Goal: Task Accomplishment & Management: Manage account settings

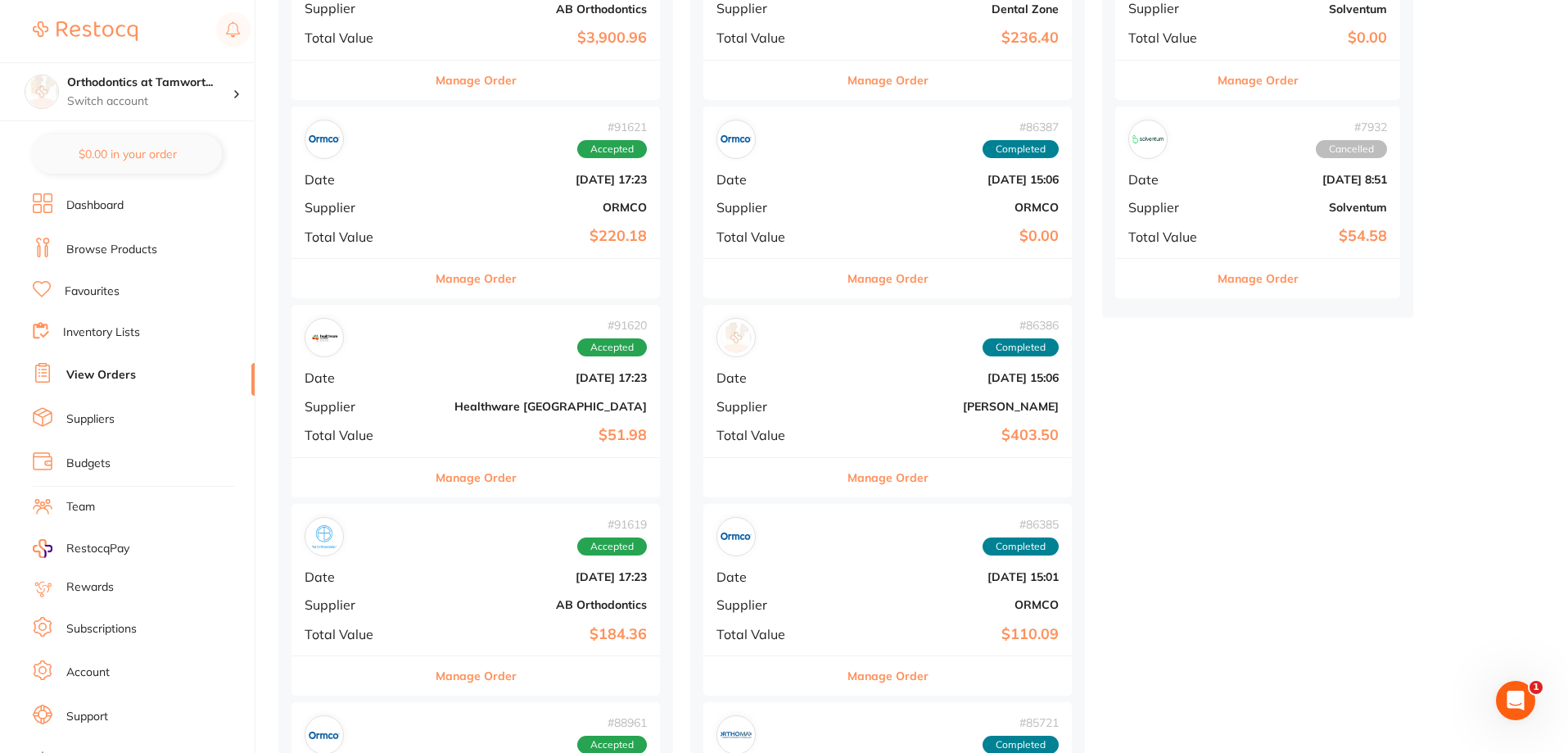
scroll to position [2293, 0]
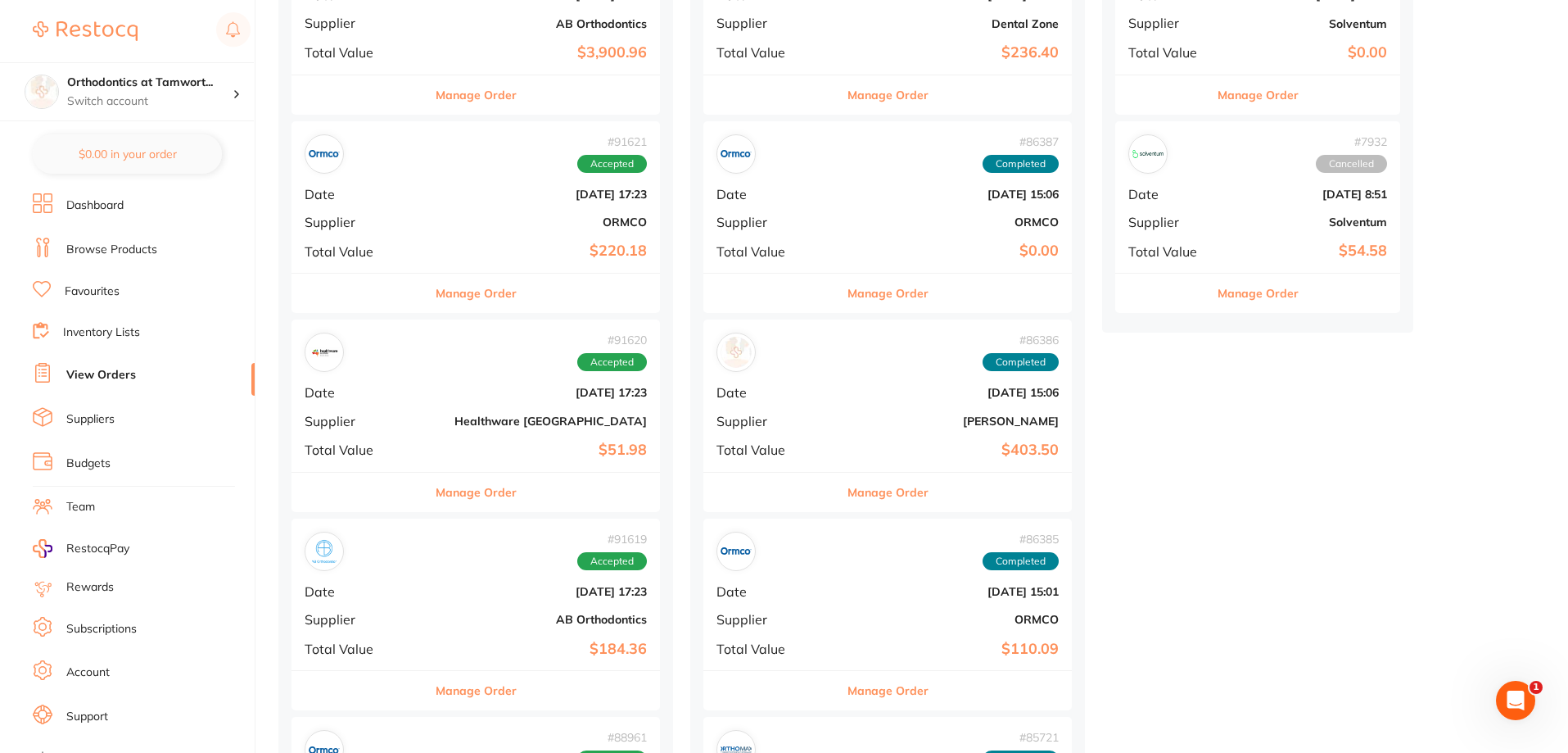
click at [455, 490] on button "Manage Order" at bounding box center [475, 492] width 81 height 39
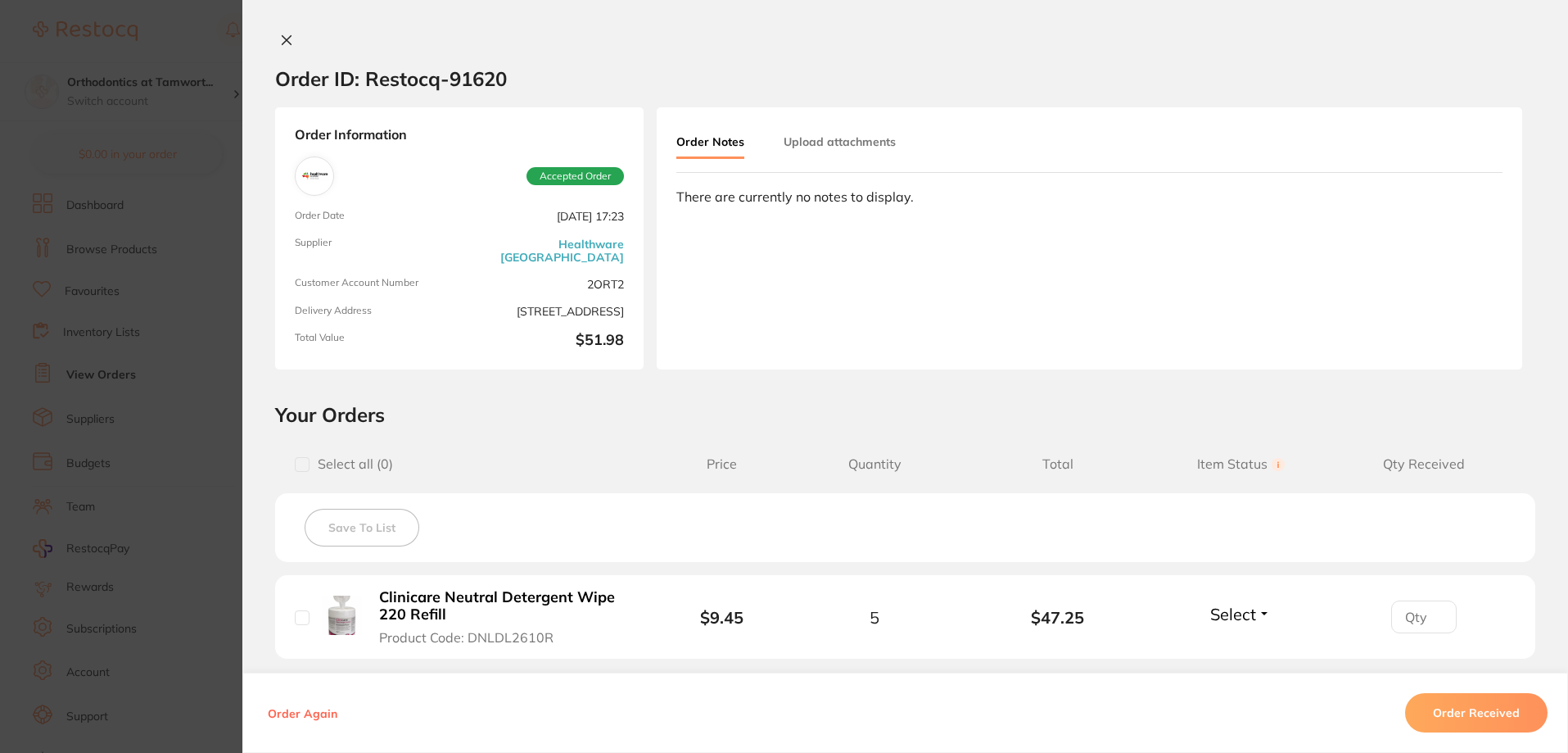
click at [1448, 716] on button "Order Received" at bounding box center [1476, 712] width 143 height 39
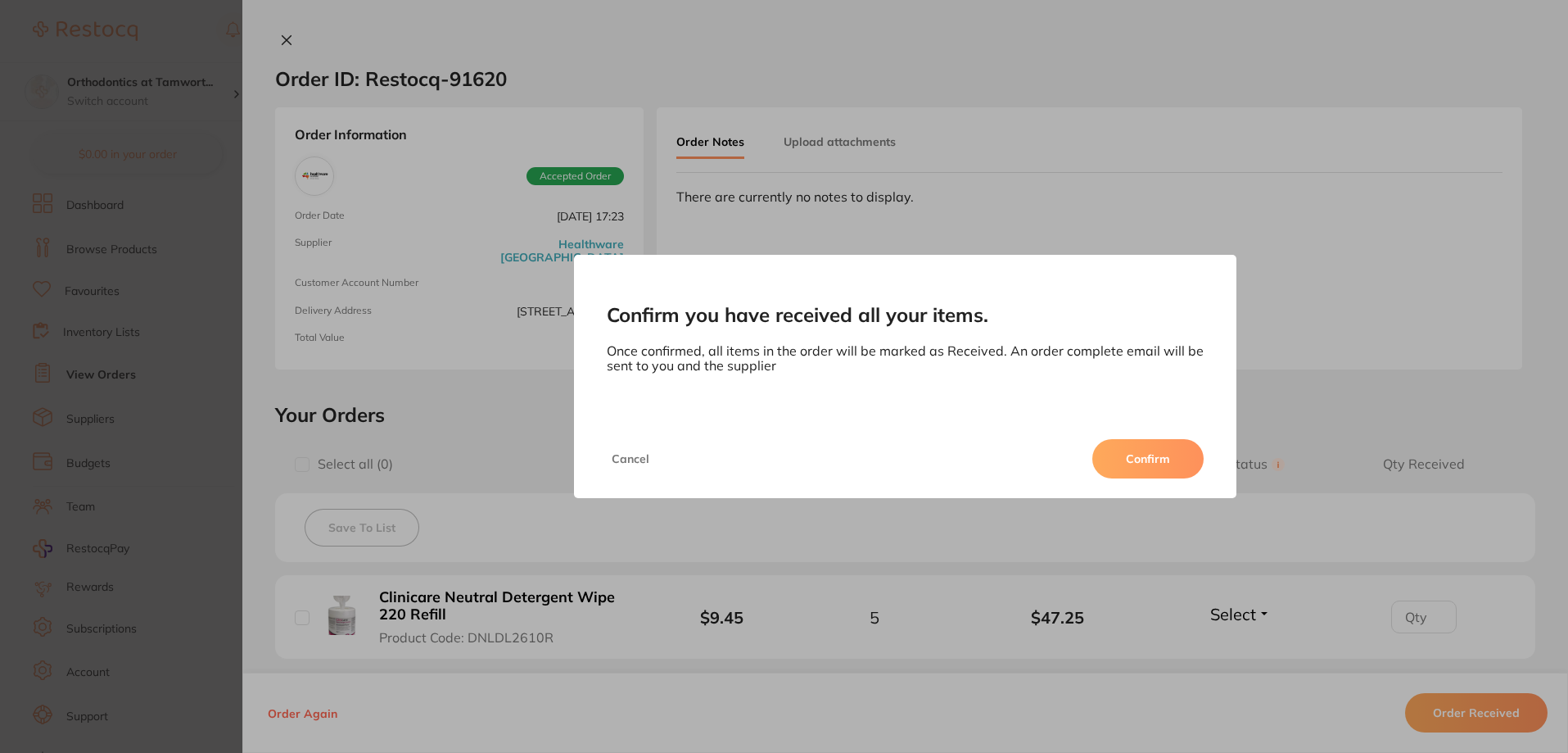
click at [1108, 459] on button "Confirm" at bounding box center [1148, 459] width 112 height 39
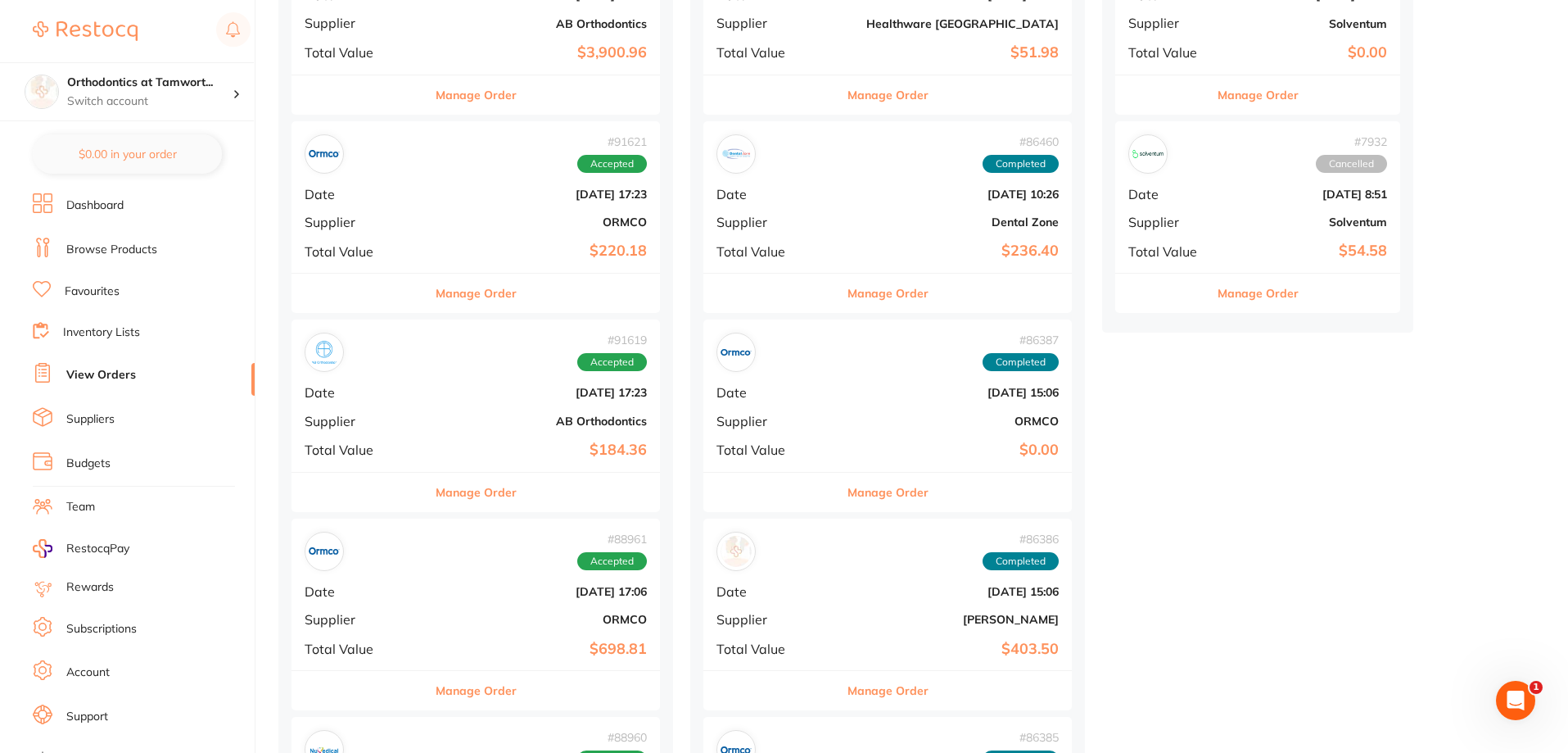
click at [444, 298] on button "Manage Order" at bounding box center [475, 293] width 81 height 39
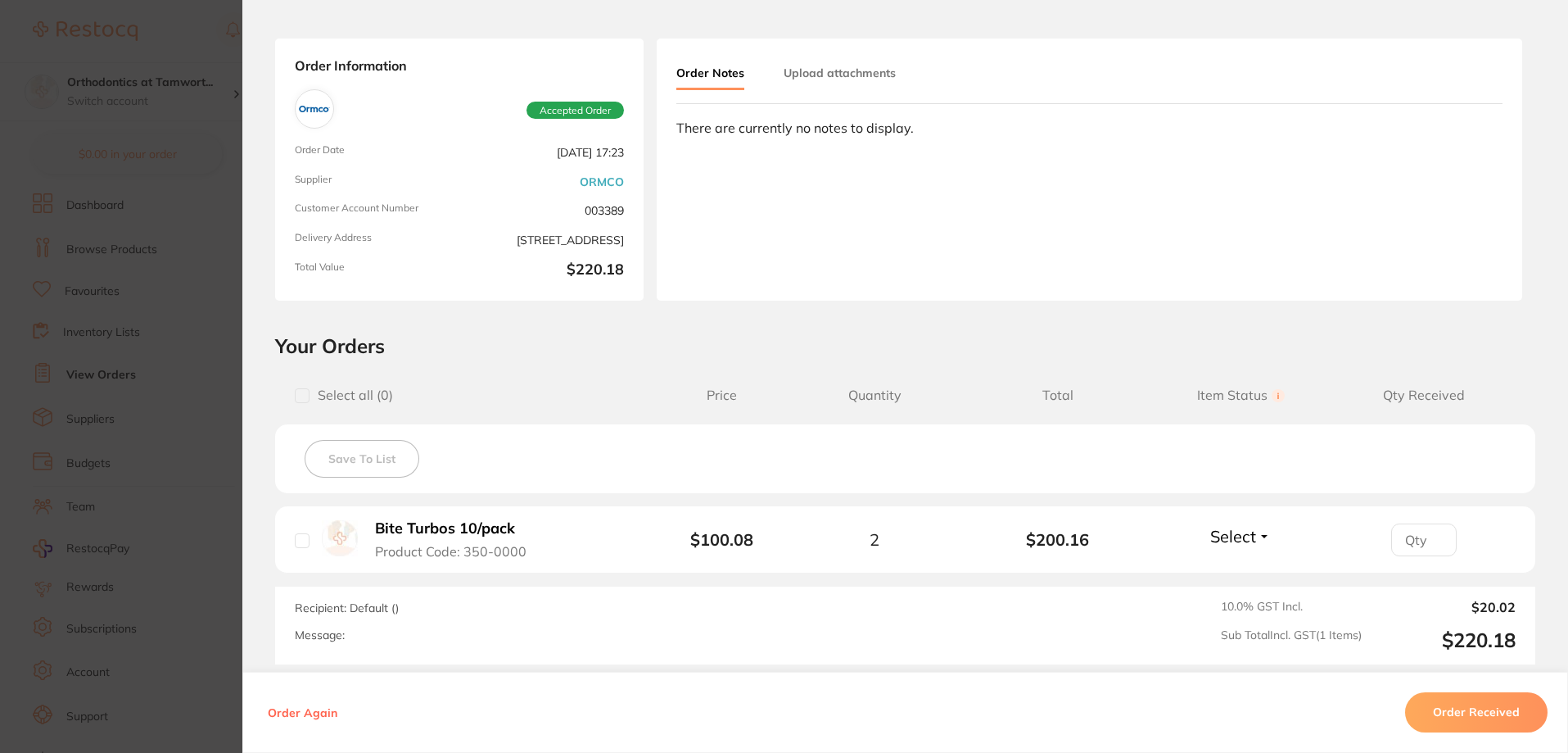
scroll to position [62, 0]
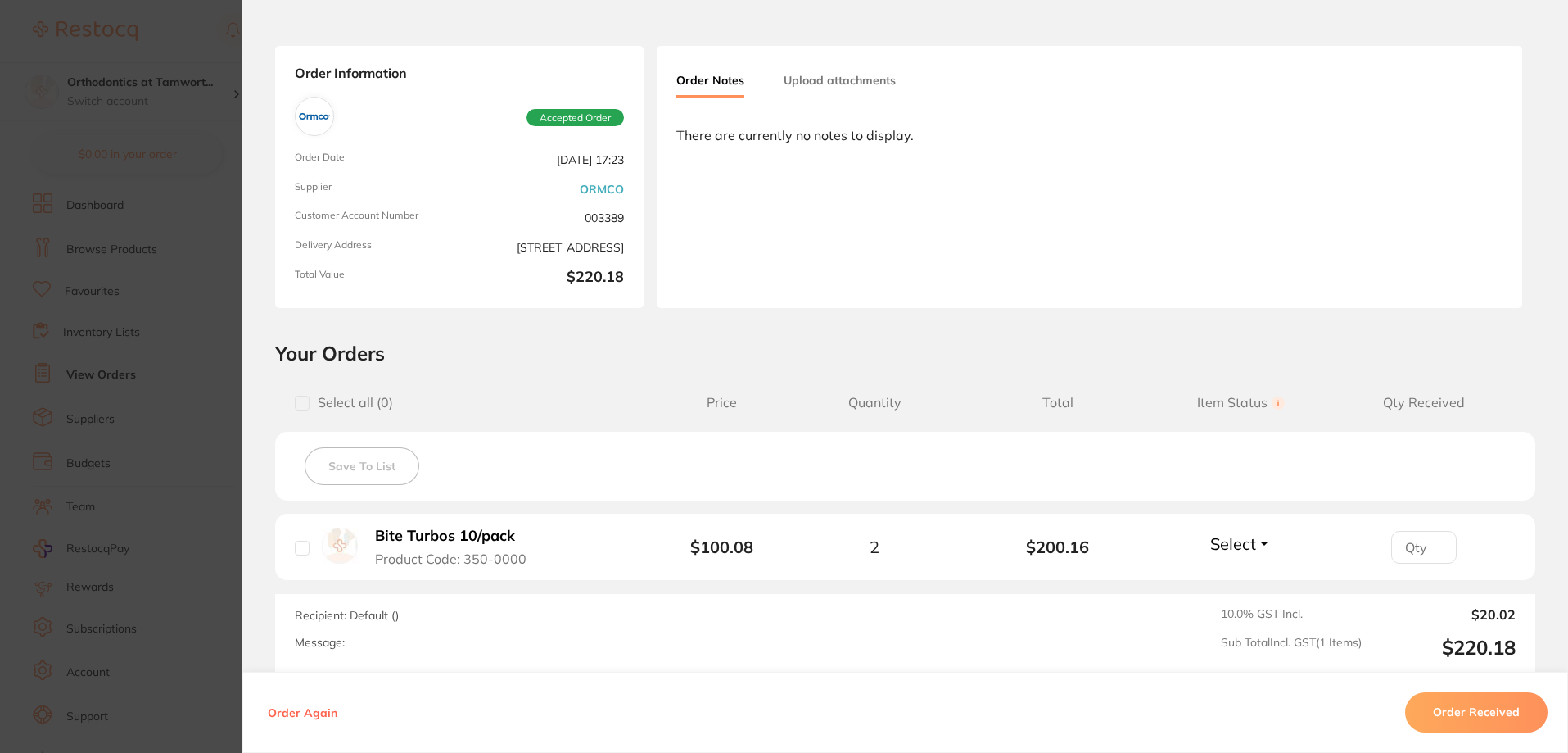
click at [1465, 726] on button "Order Received" at bounding box center [1476, 712] width 143 height 39
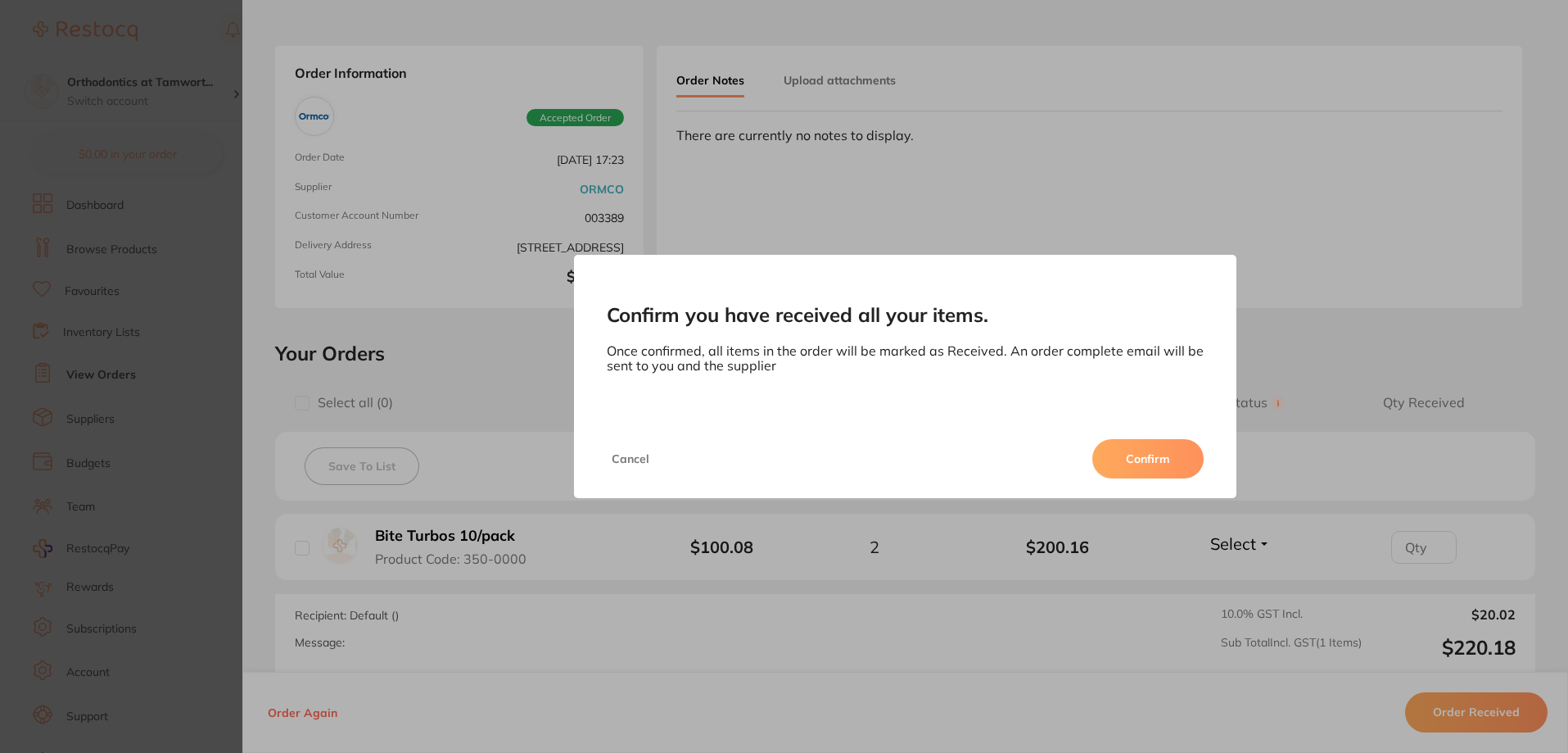
click at [1124, 462] on button "Confirm" at bounding box center [1148, 459] width 112 height 39
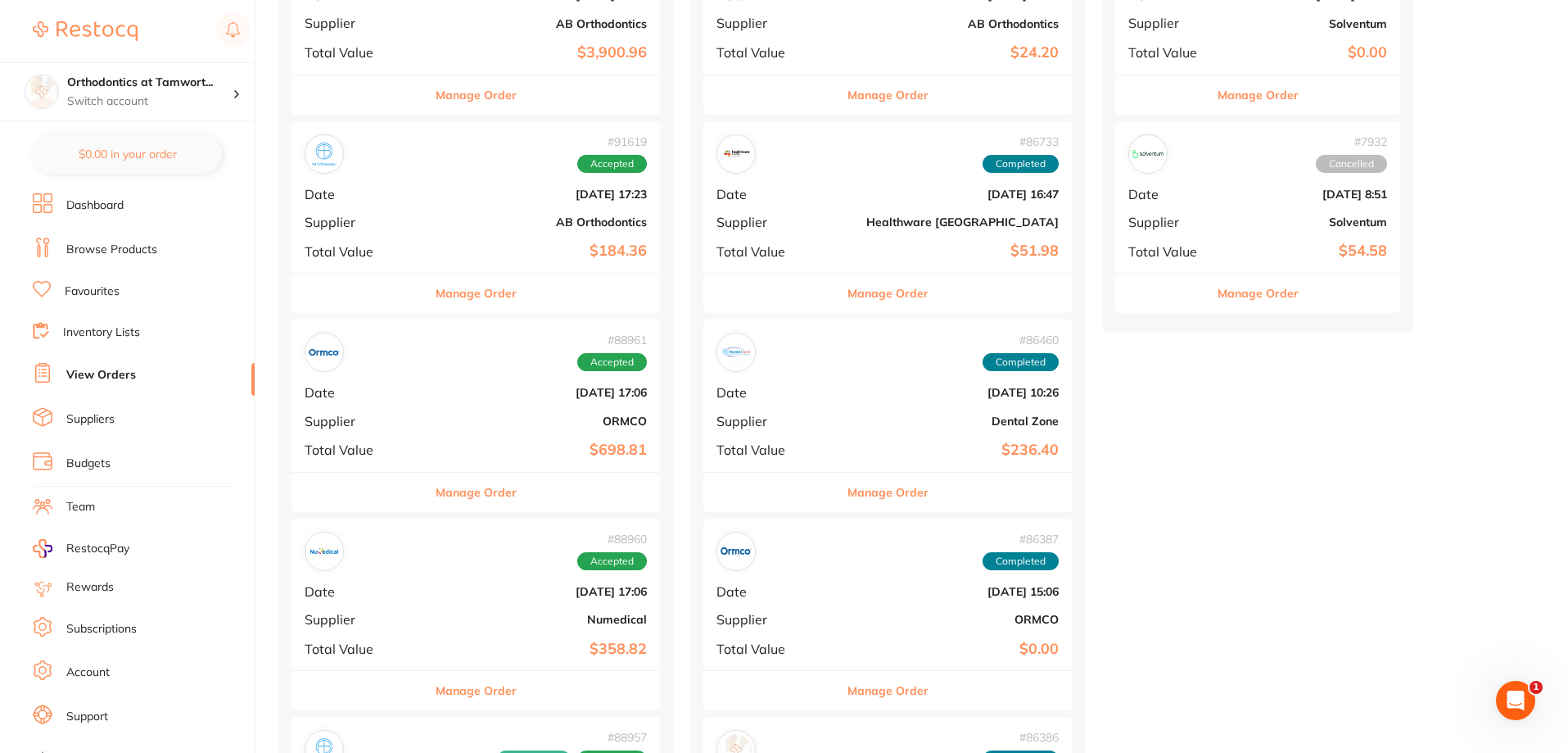
click at [448, 299] on button "Manage Order" at bounding box center [475, 293] width 81 height 39
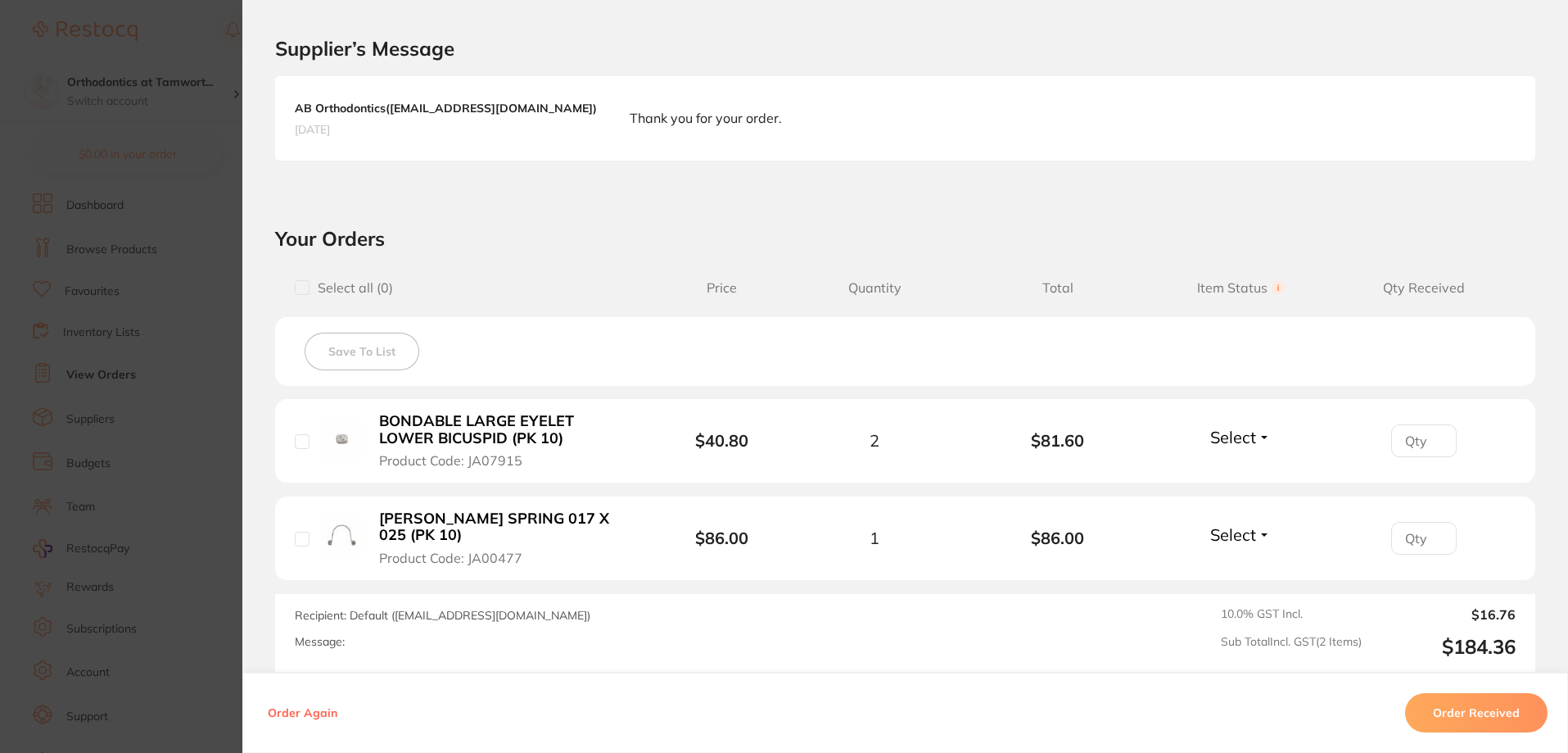
scroll to position [409, 0]
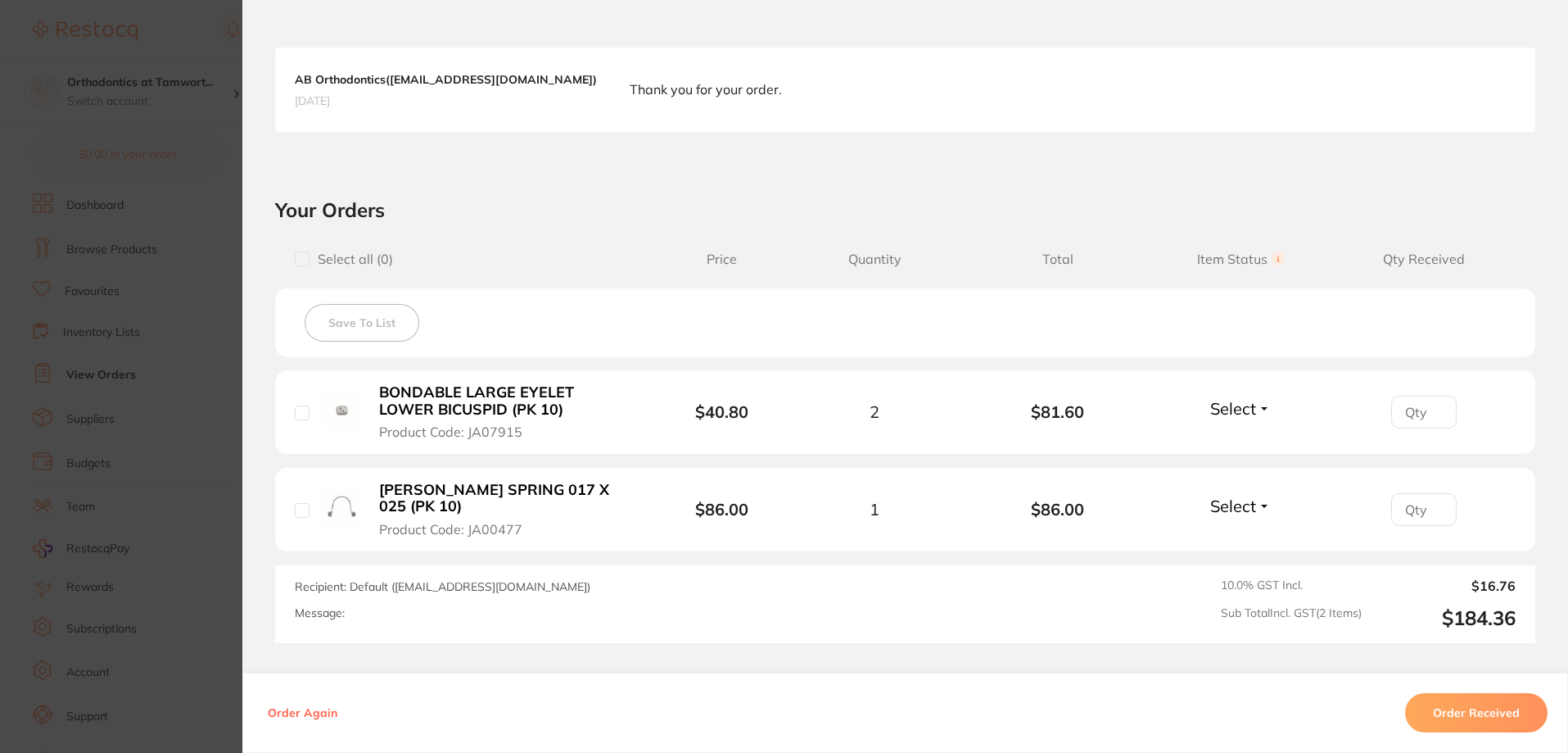
click at [193, 199] on section "Order ID: Restocq- 91619 Order Information Accepted Order Order Date [DATE] 17:…" at bounding box center [784, 376] width 1568 height 753
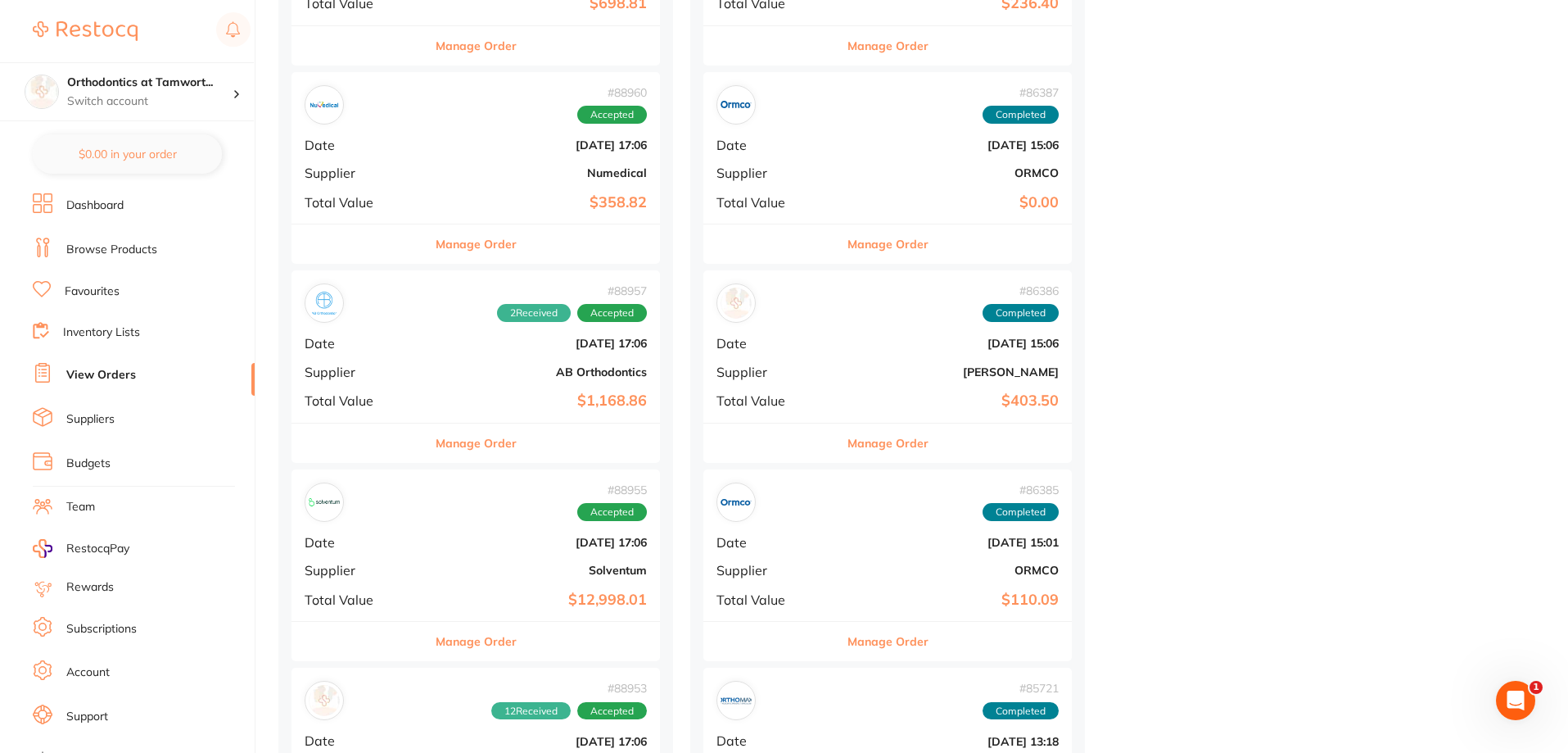
scroll to position [2866, 0]
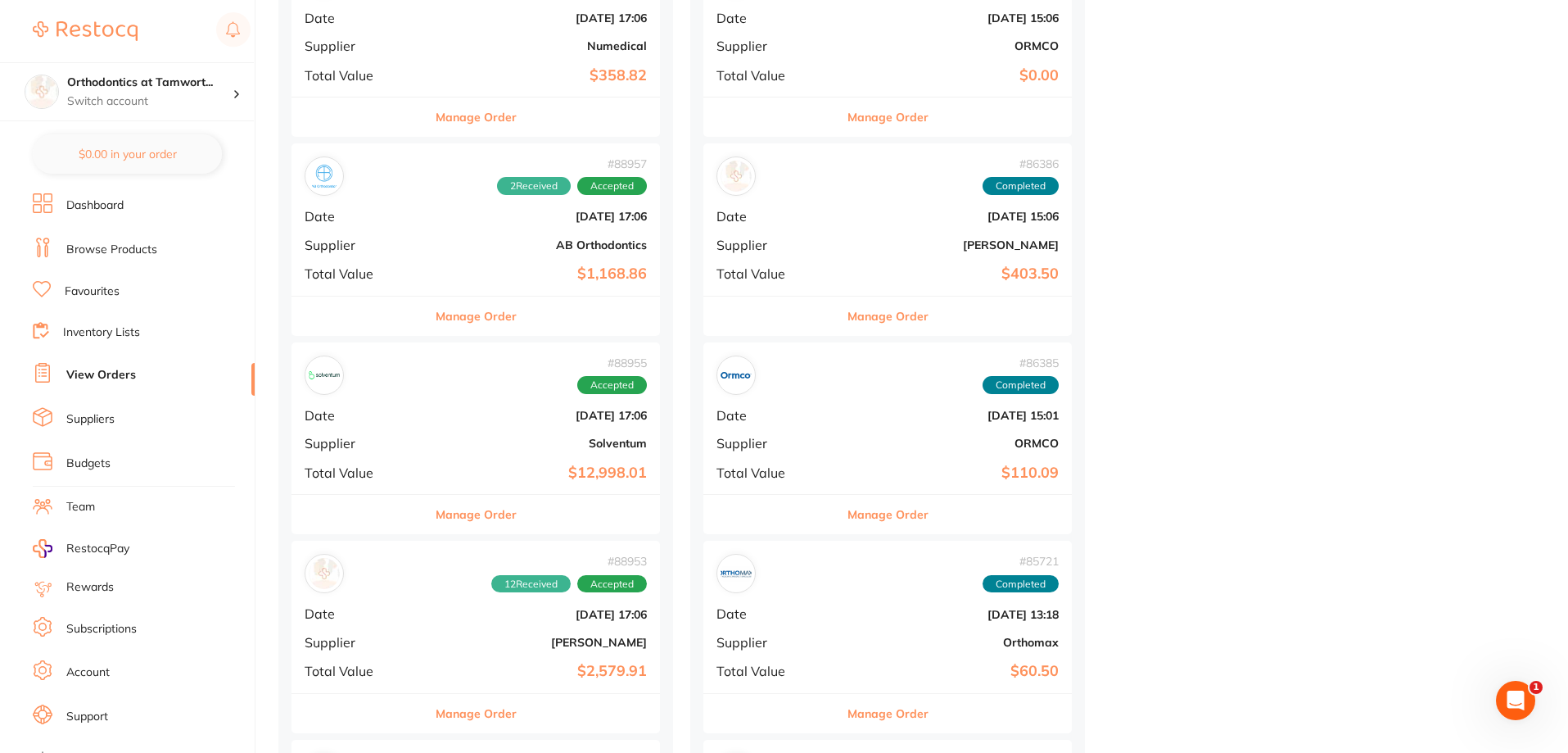
click at [458, 714] on button "Manage Order" at bounding box center [475, 713] width 81 height 39
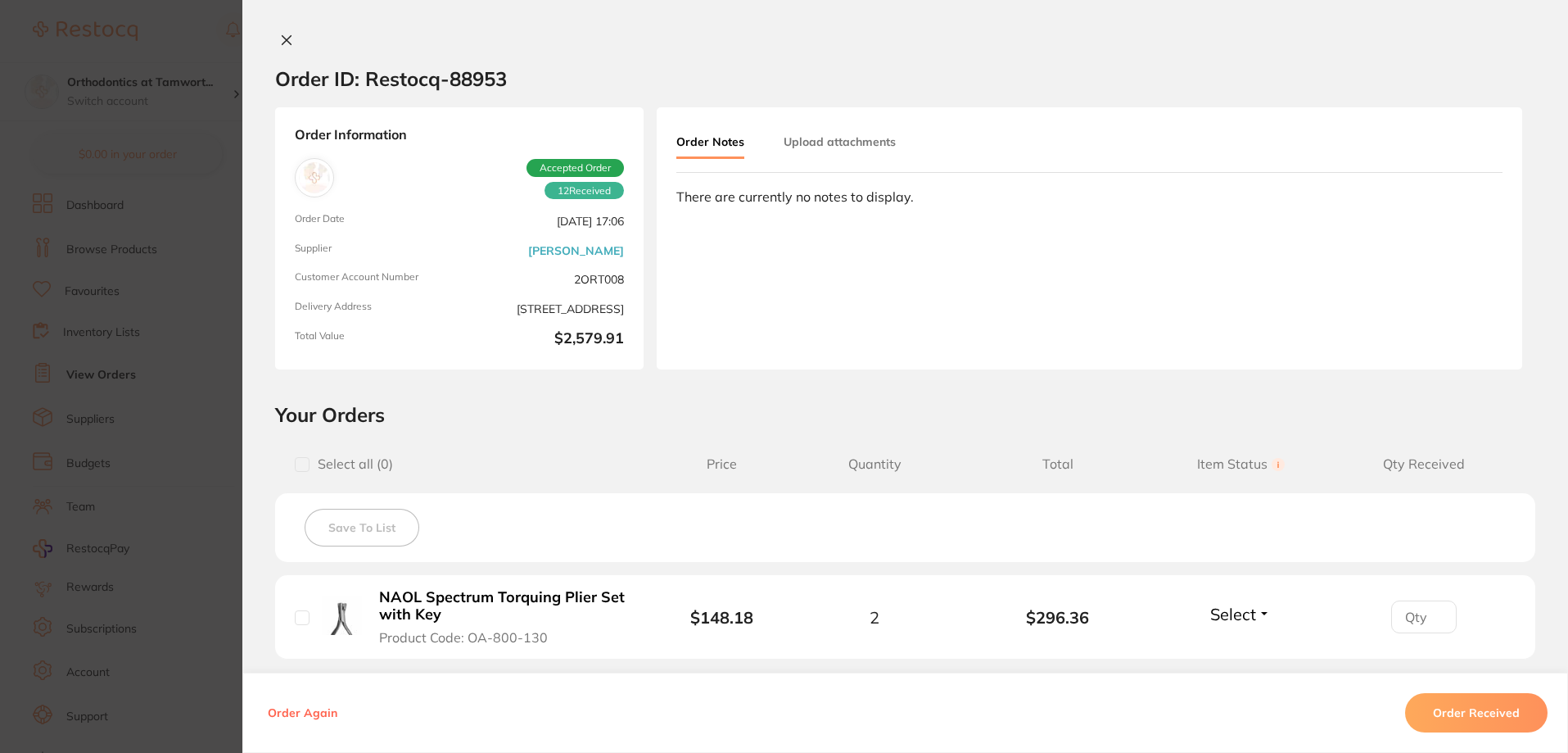
scroll to position [246, 0]
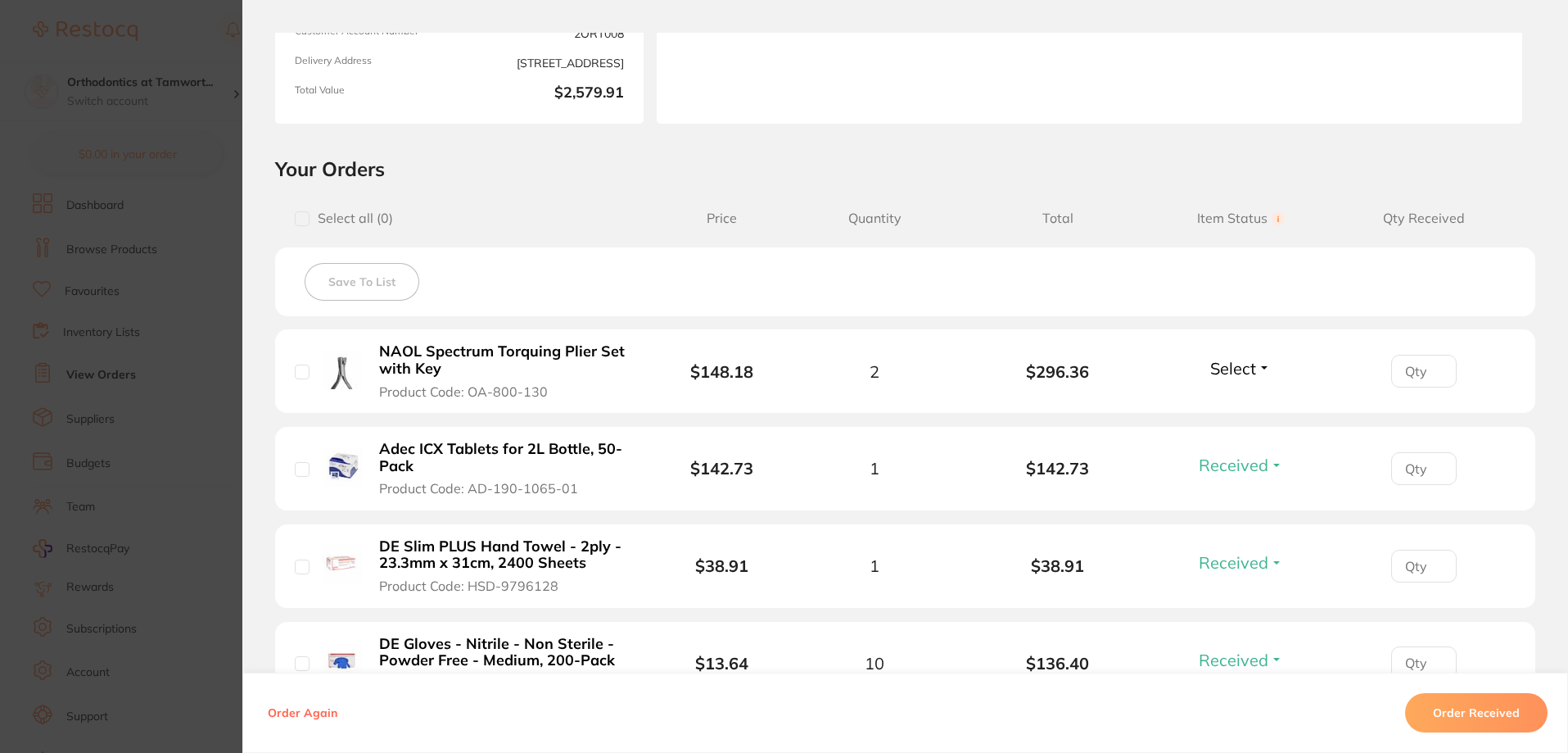
click at [1245, 367] on span "Select" at bounding box center [1233, 368] width 46 height 21
click at [1232, 407] on span "Received" at bounding box center [1240, 403] width 42 height 12
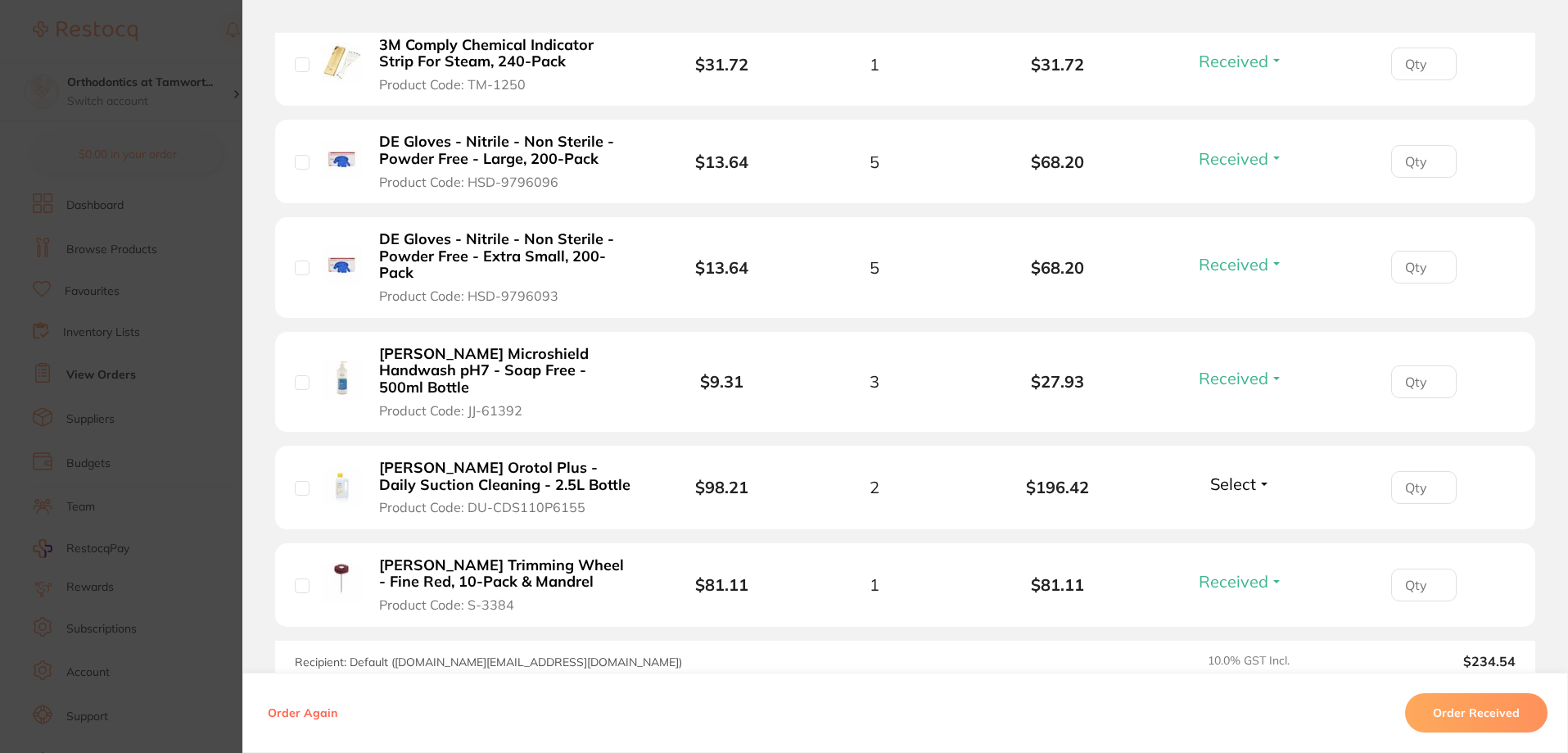
scroll to position [1556, 0]
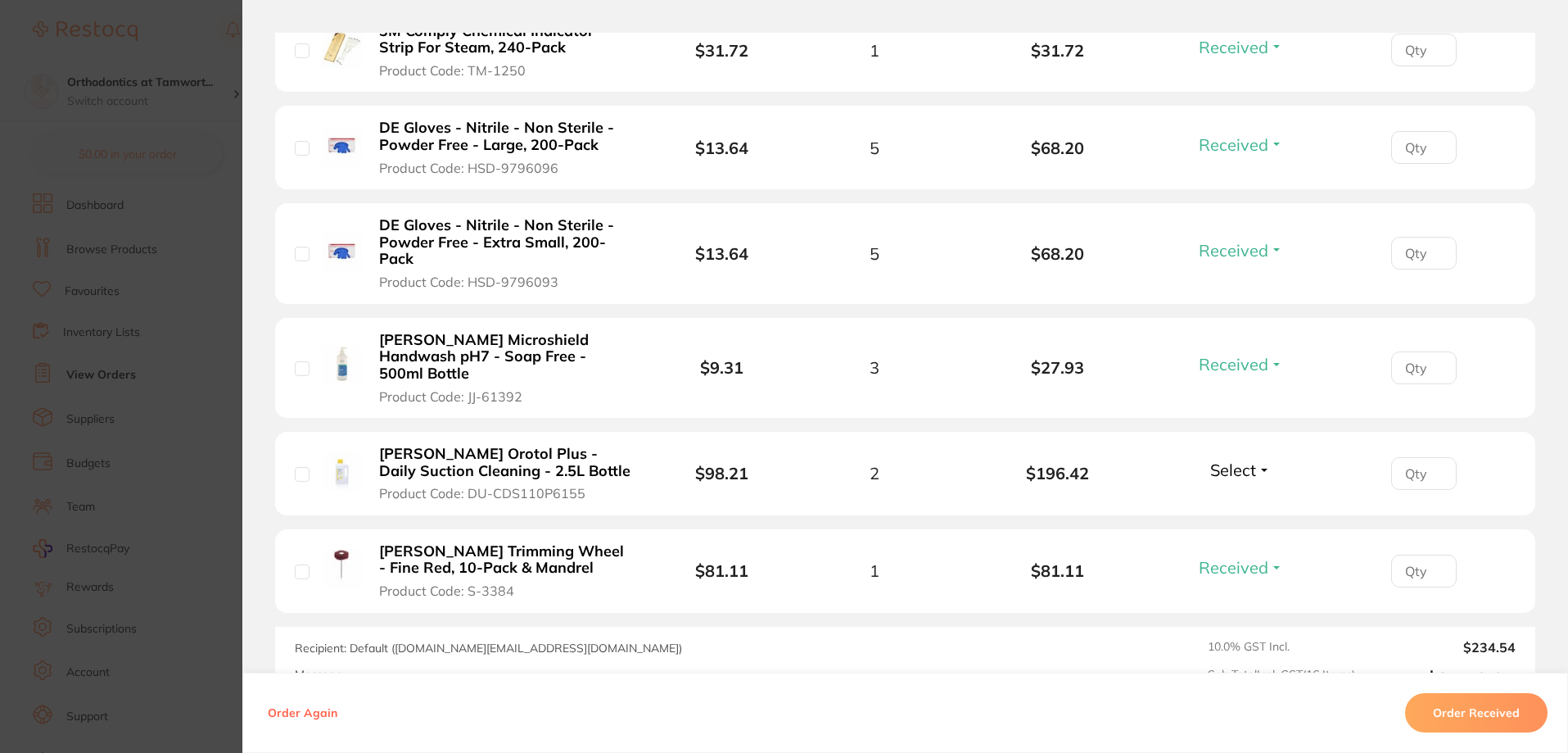
click at [1490, 716] on button "Order Received" at bounding box center [1476, 712] width 143 height 39
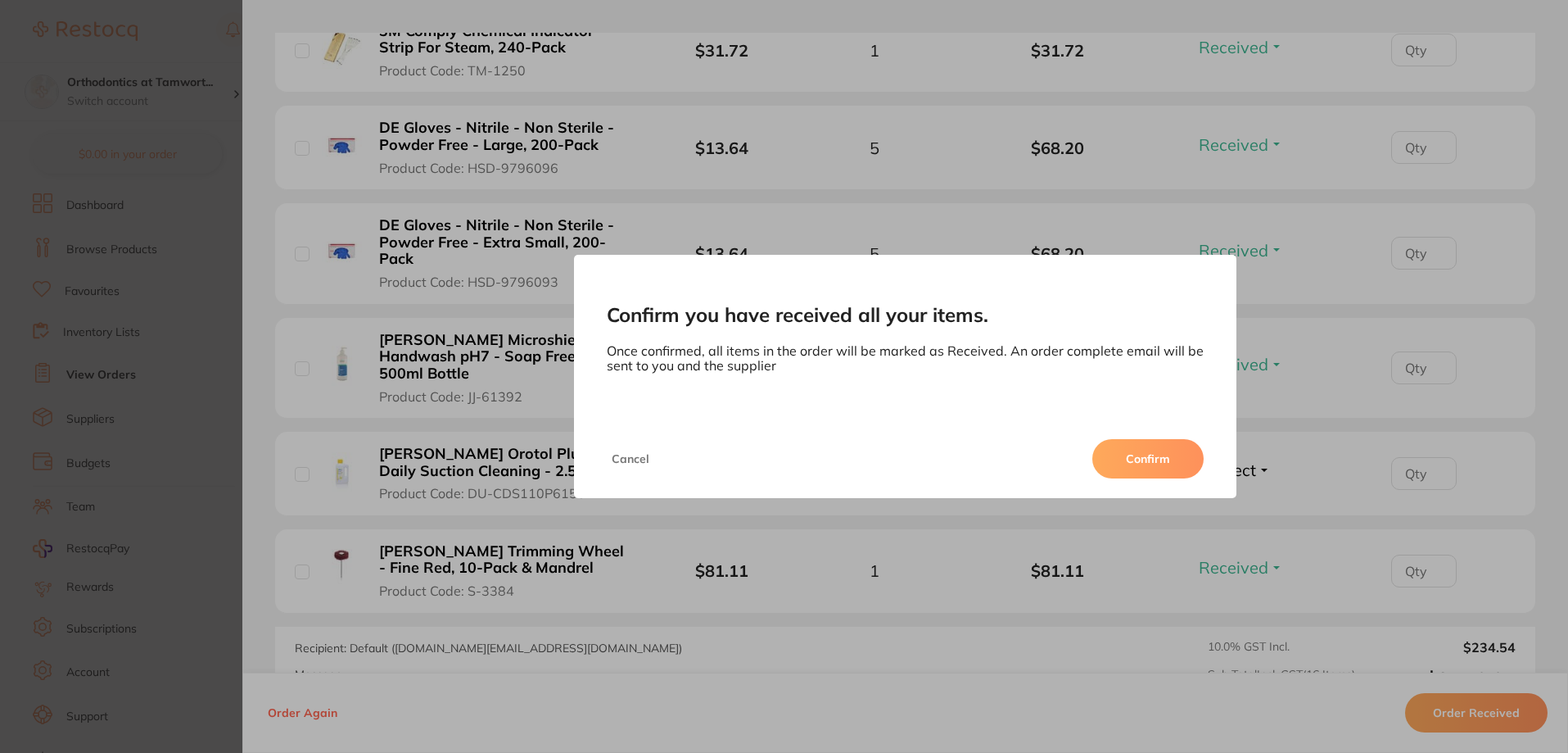
click at [1138, 472] on button "Confirm" at bounding box center [1148, 459] width 112 height 39
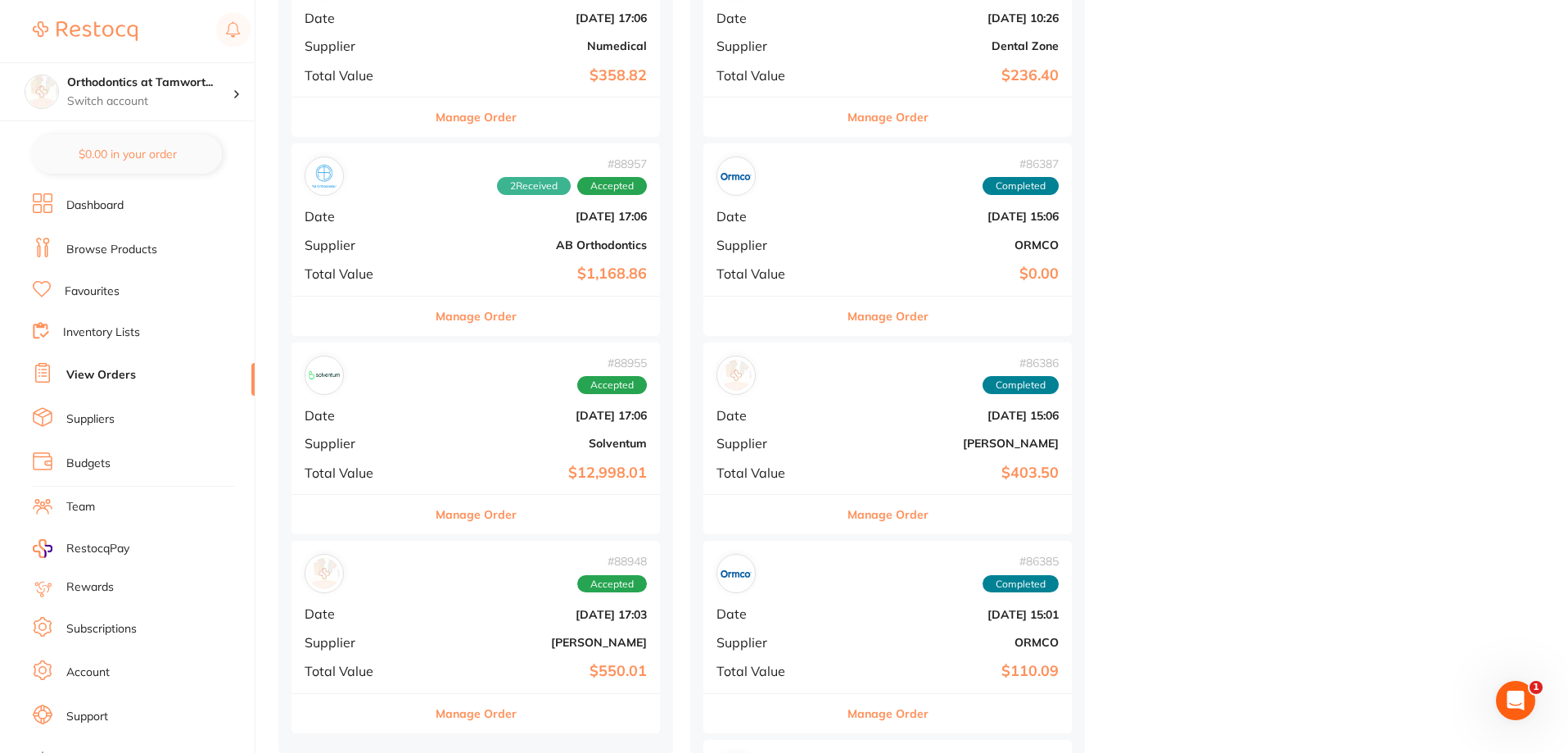
click at [451, 117] on button "Manage Order" at bounding box center [475, 117] width 81 height 39
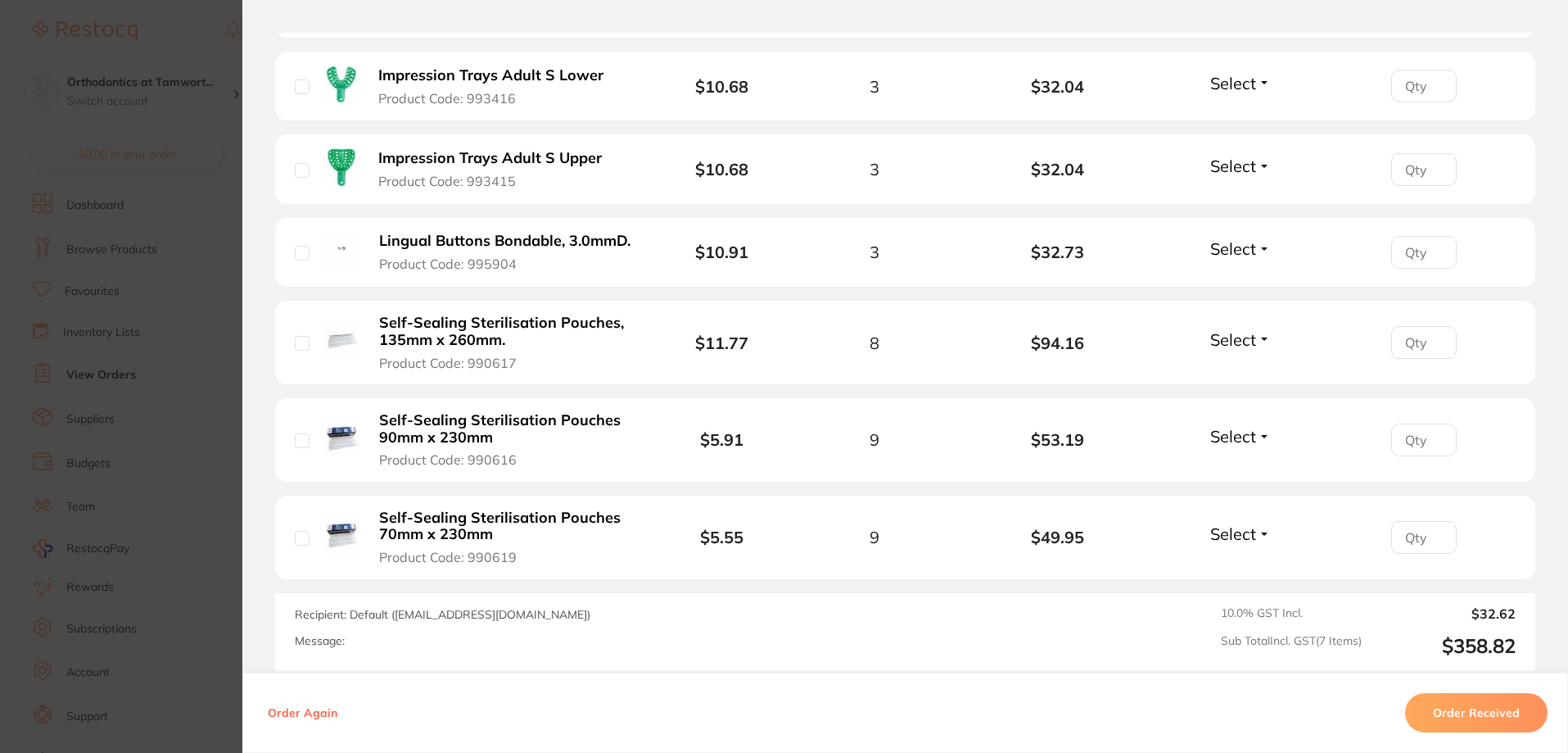
scroll to position [604, 0]
click at [1481, 718] on button "Order Received" at bounding box center [1476, 712] width 143 height 39
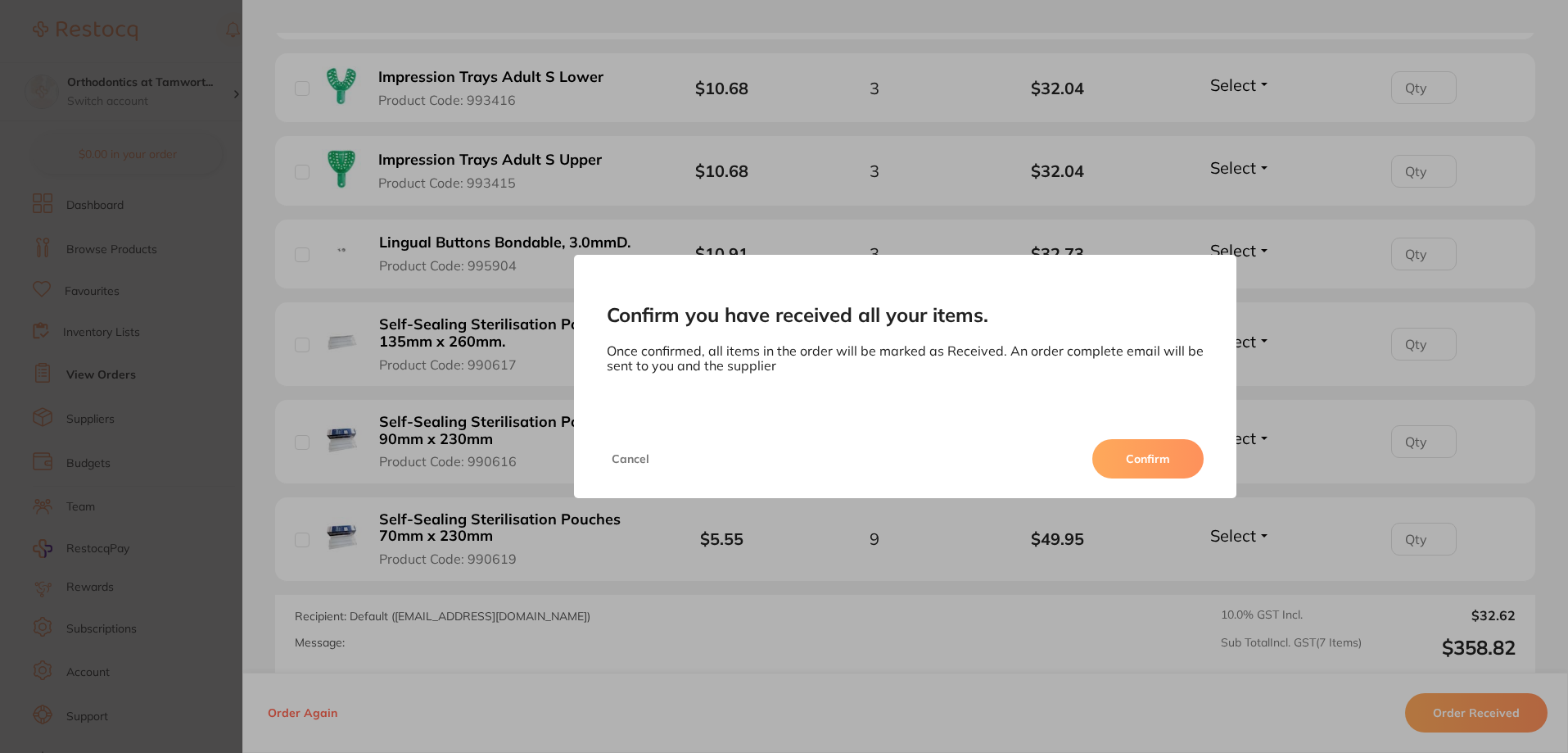
click at [1142, 464] on button "Confirm" at bounding box center [1148, 459] width 112 height 39
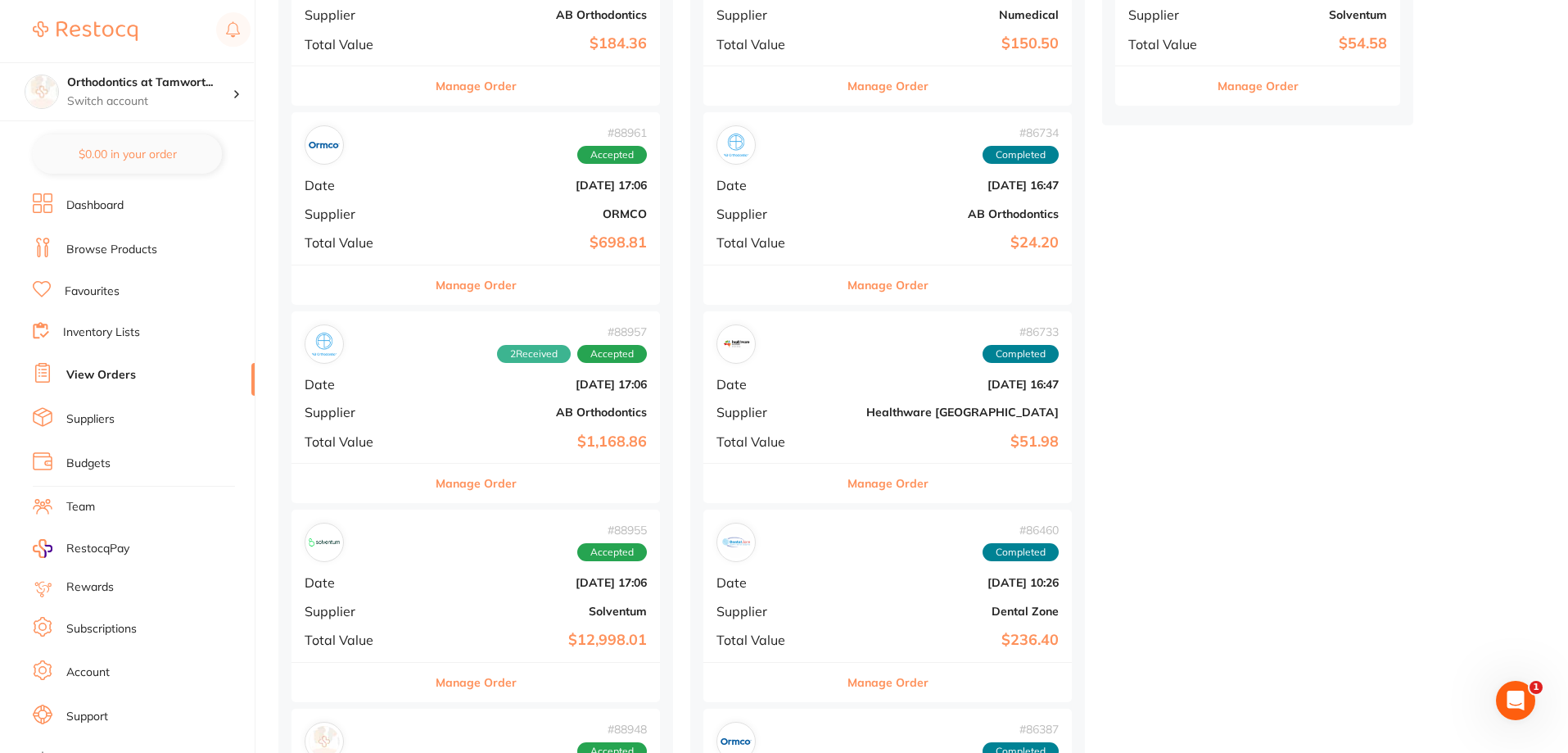
scroll to position [2539, 0]
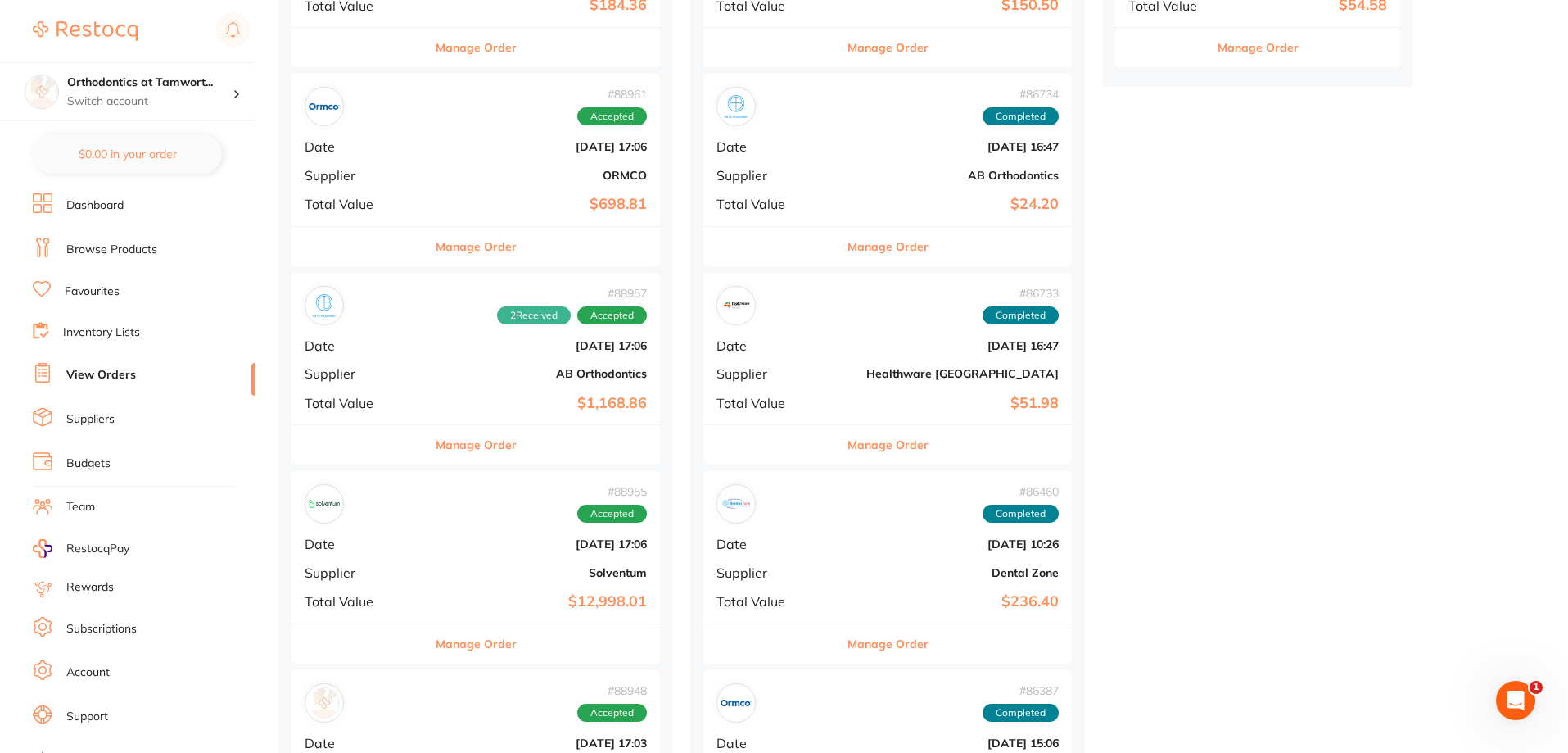
click at [447, 253] on button "Manage Order" at bounding box center [475, 246] width 81 height 39
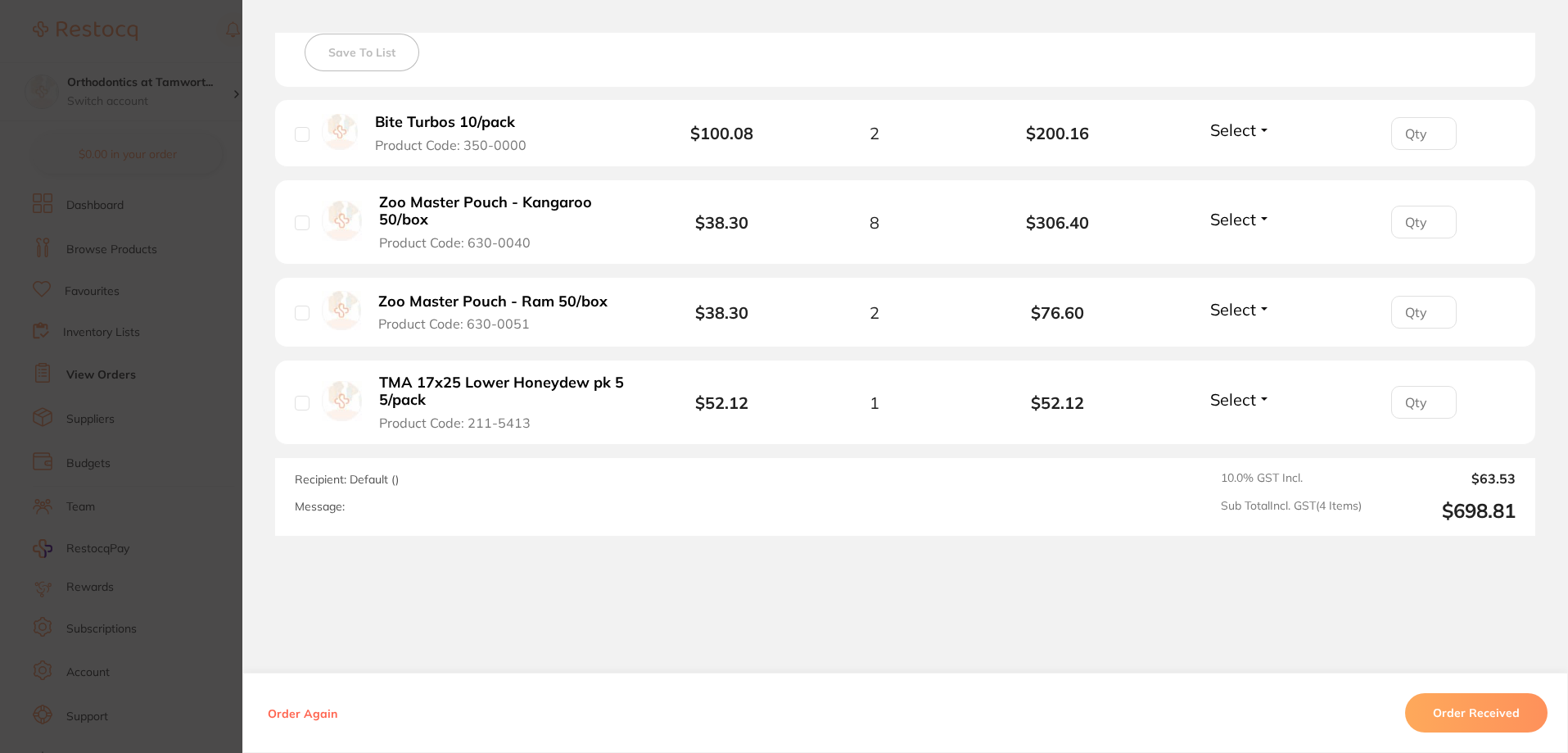
scroll to position [491, 0]
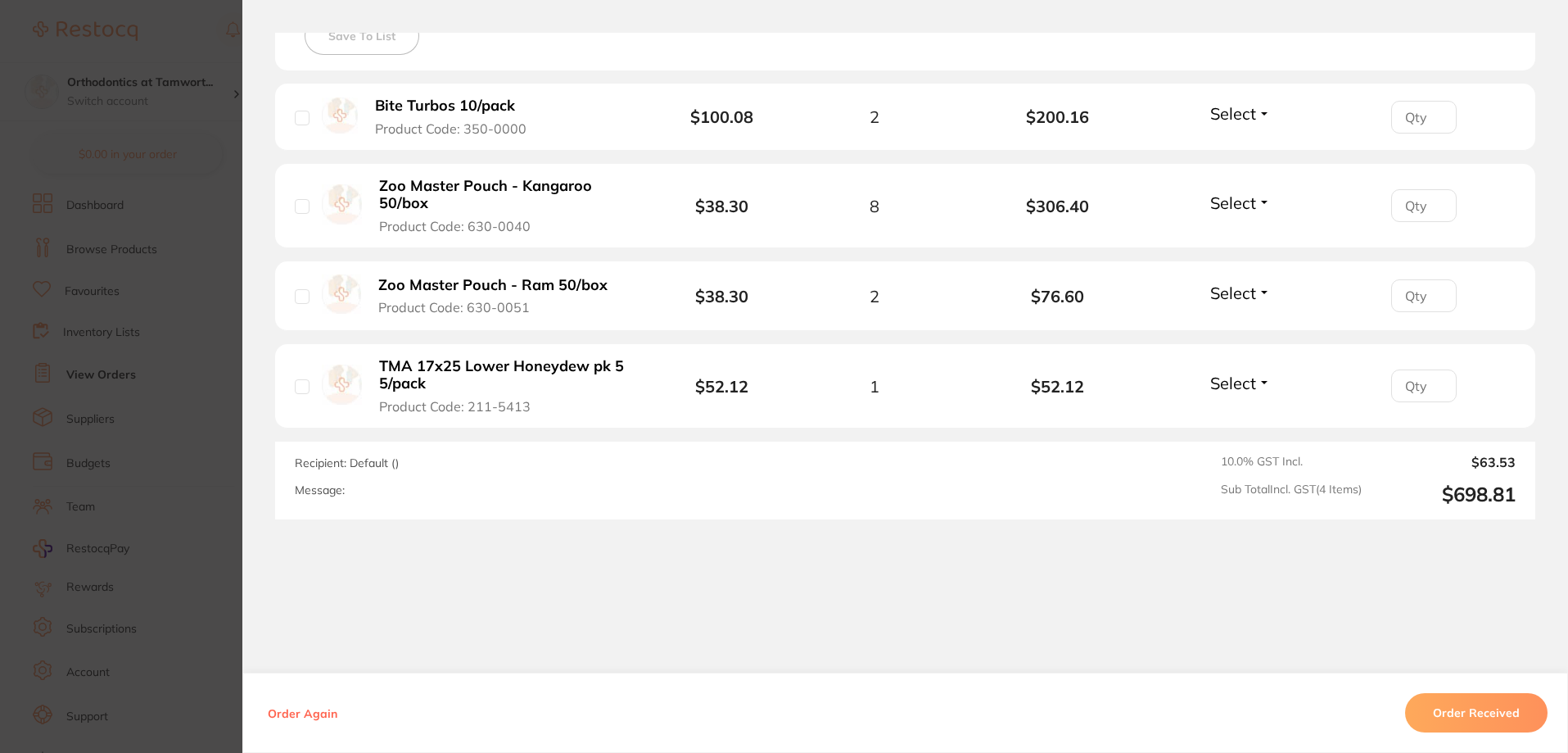
click at [1438, 709] on button "Order Received" at bounding box center [1476, 712] width 143 height 39
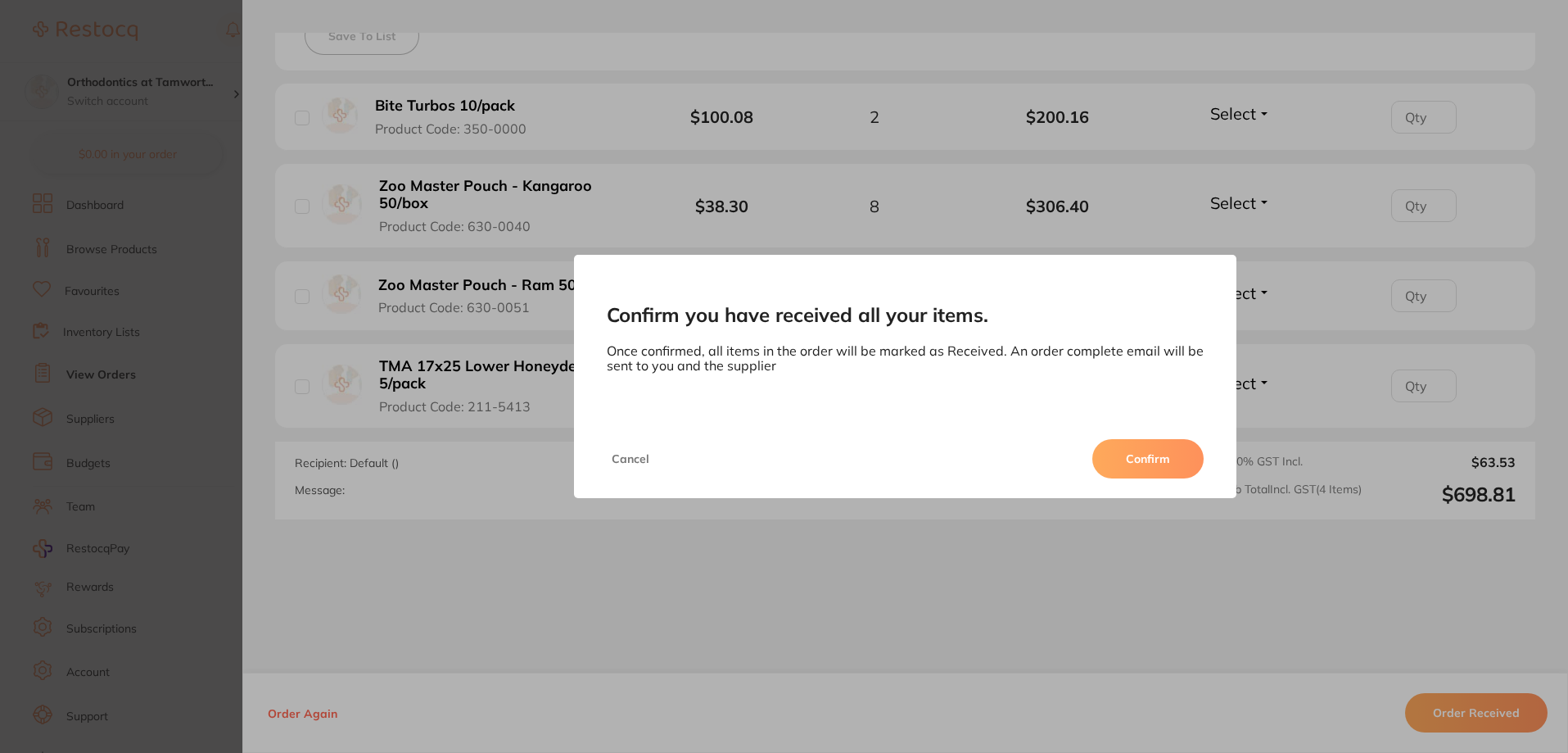
click at [1101, 516] on div "Confirm you have received all your items. Once confirmed, all items in the orde…" at bounding box center [905, 376] width 1326 height 753
click at [620, 459] on button "Cancel" at bounding box center [630, 459] width 48 height 39
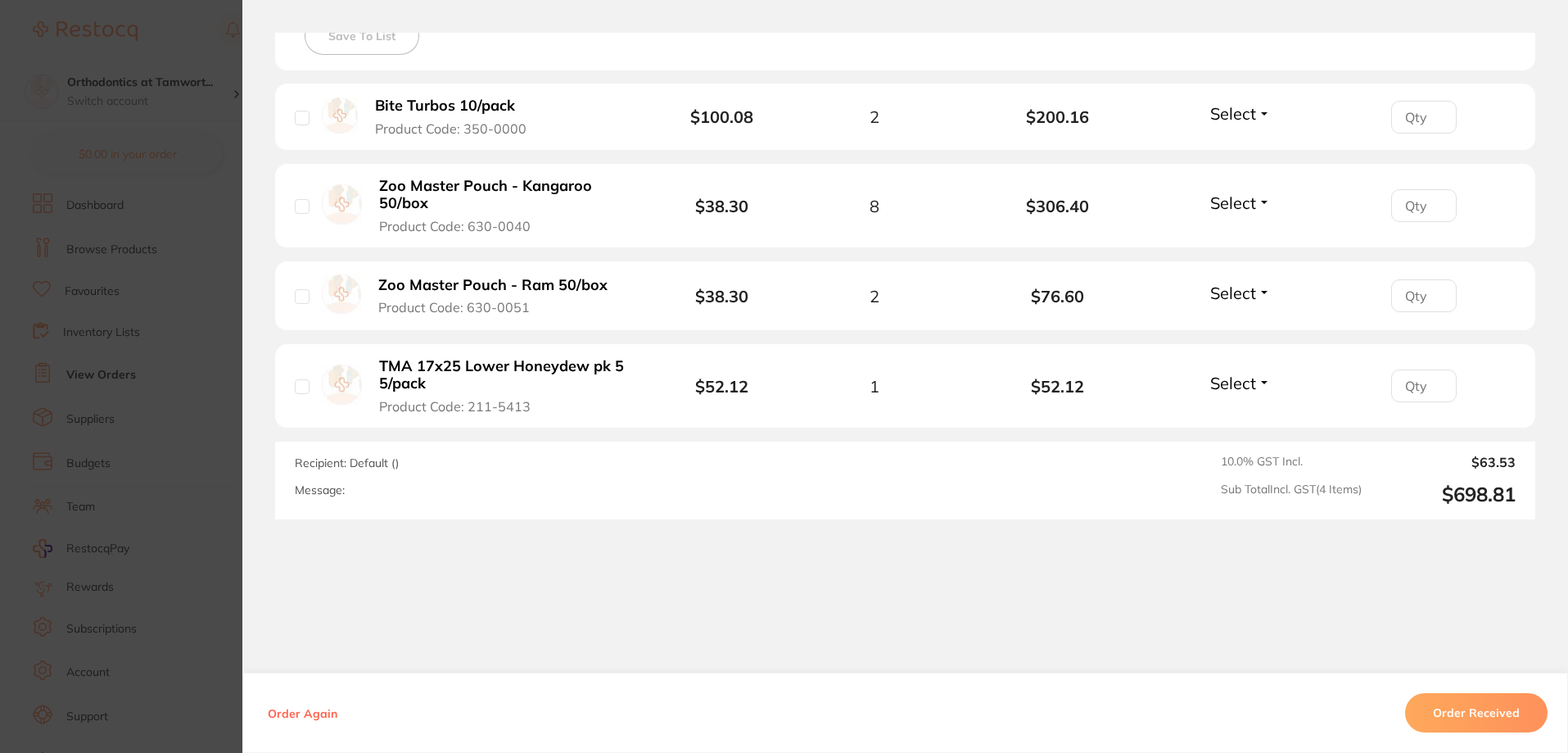
click at [1225, 381] on span "Select" at bounding box center [1233, 383] width 46 height 21
click at [1226, 446] on span "Back Order" at bounding box center [1241, 443] width 50 height 12
click at [1462, 712] on button "Order Received" at bounding box center [1476, 712] width 143 height 39
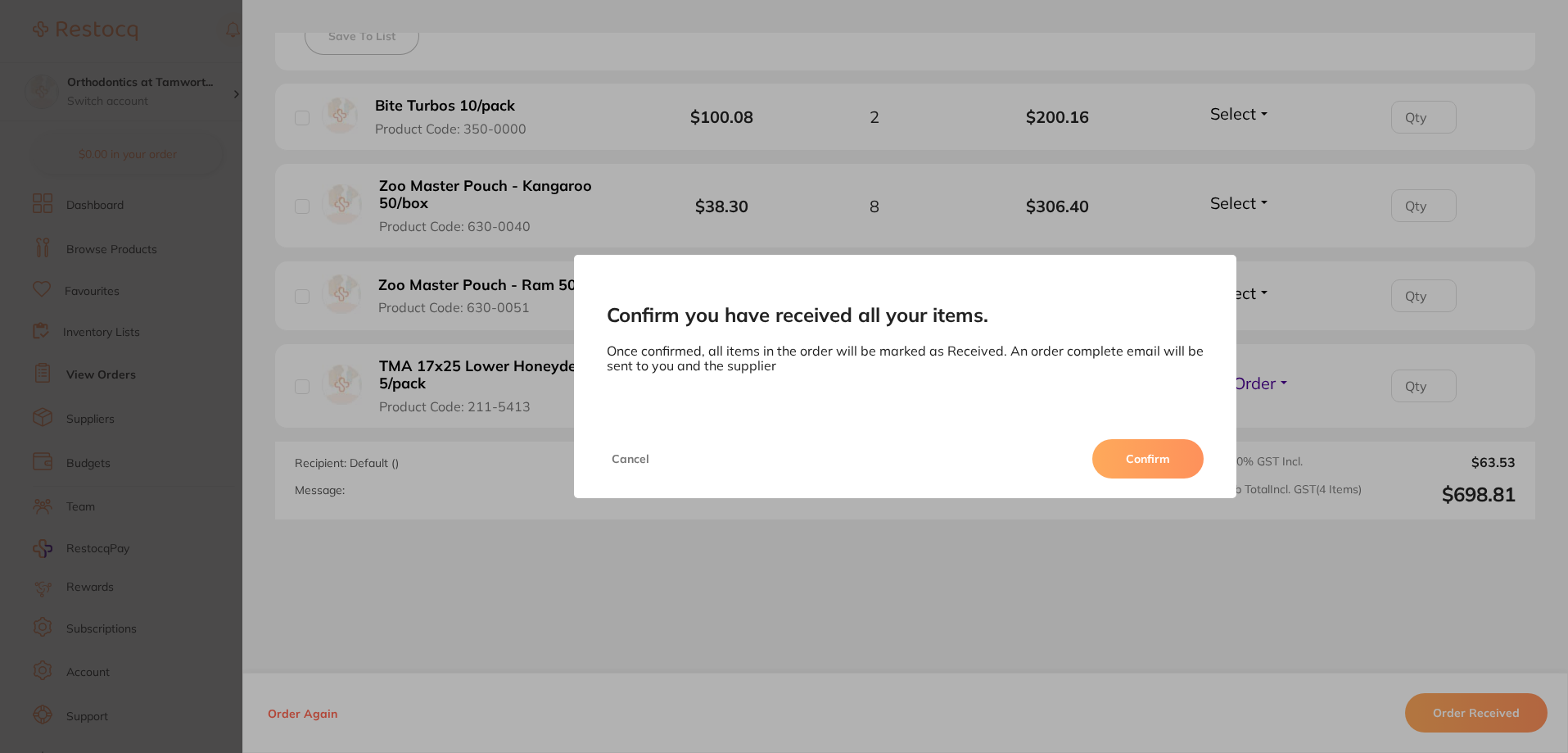
click at [1143, 465] on button "Confirm" at bounding box center [1148, 459] width 112 height 39
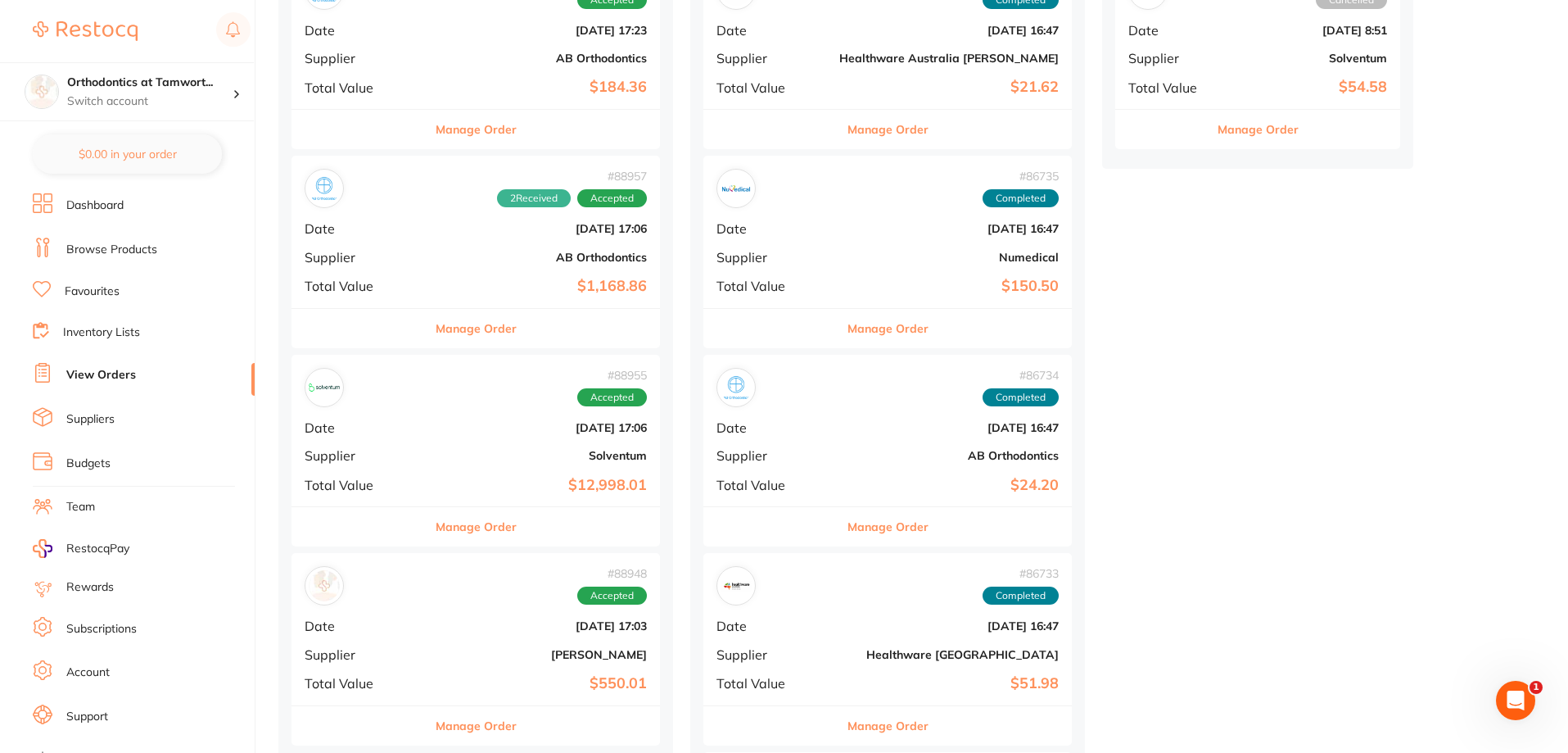
click at [435, 518] on button "Manage Order" at bounding box center [475, 527] width 81 height 39
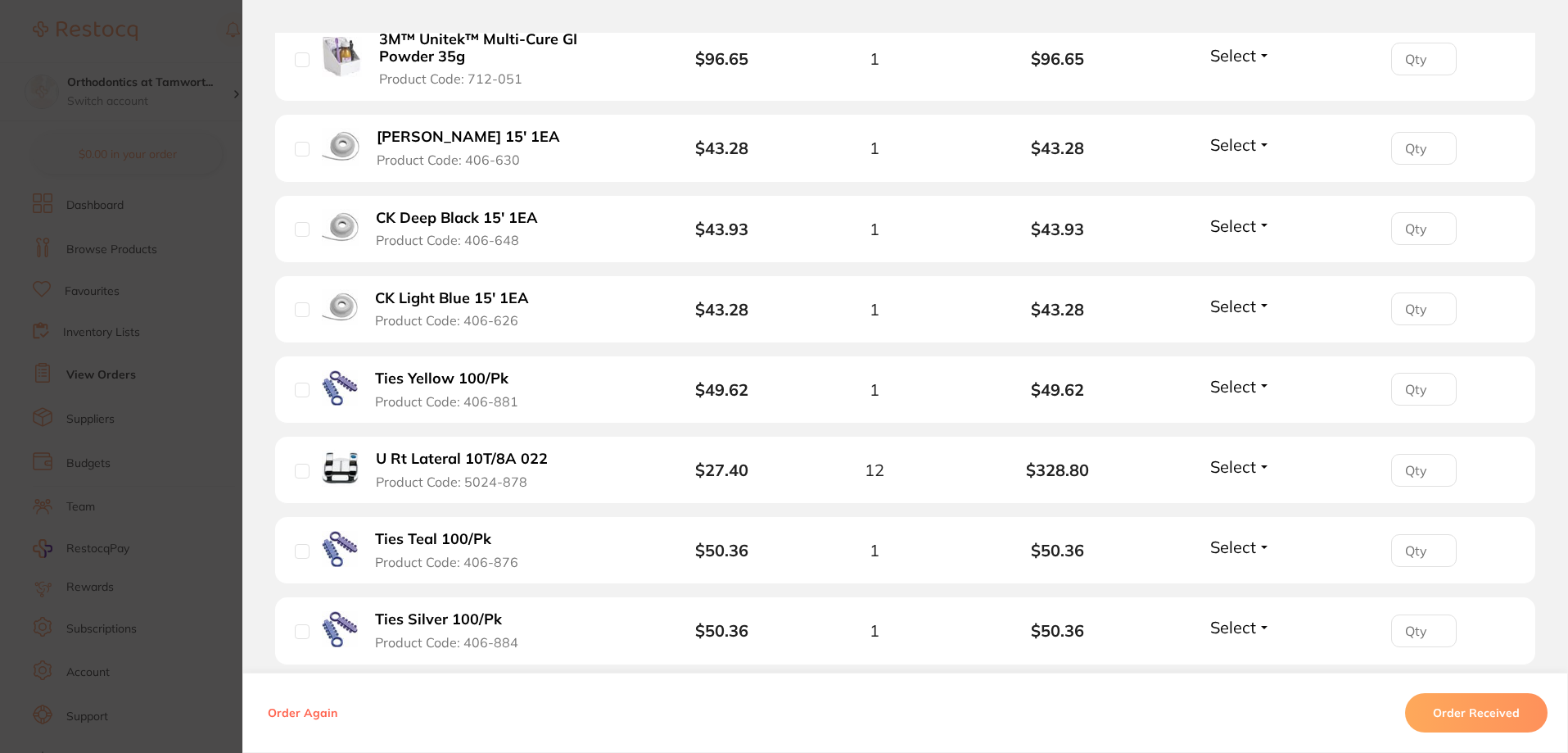
scroll to position [1064, 0]
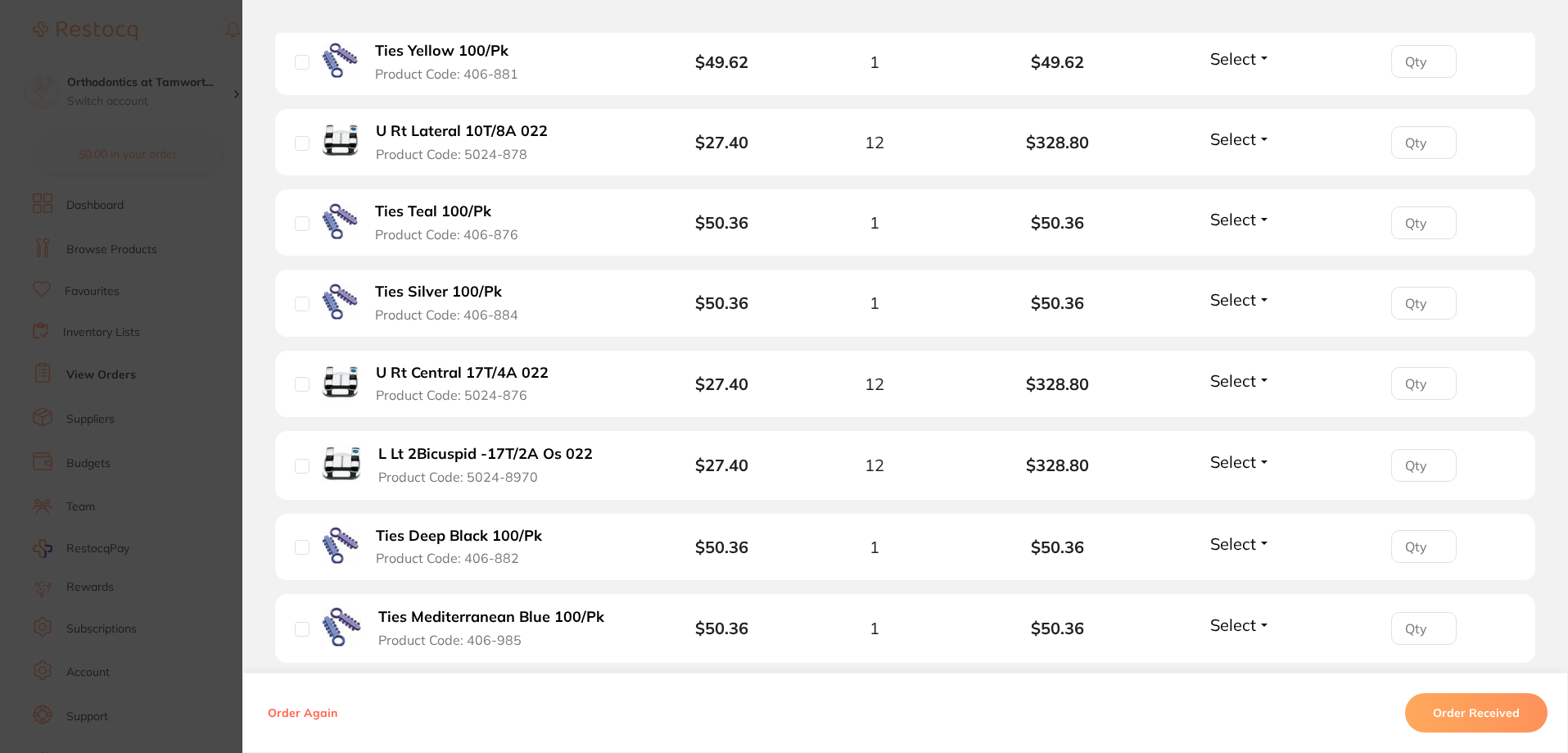
click at [1449, 724] on button "Order Received" at bounding box center [1476, 712] width 143 height 39
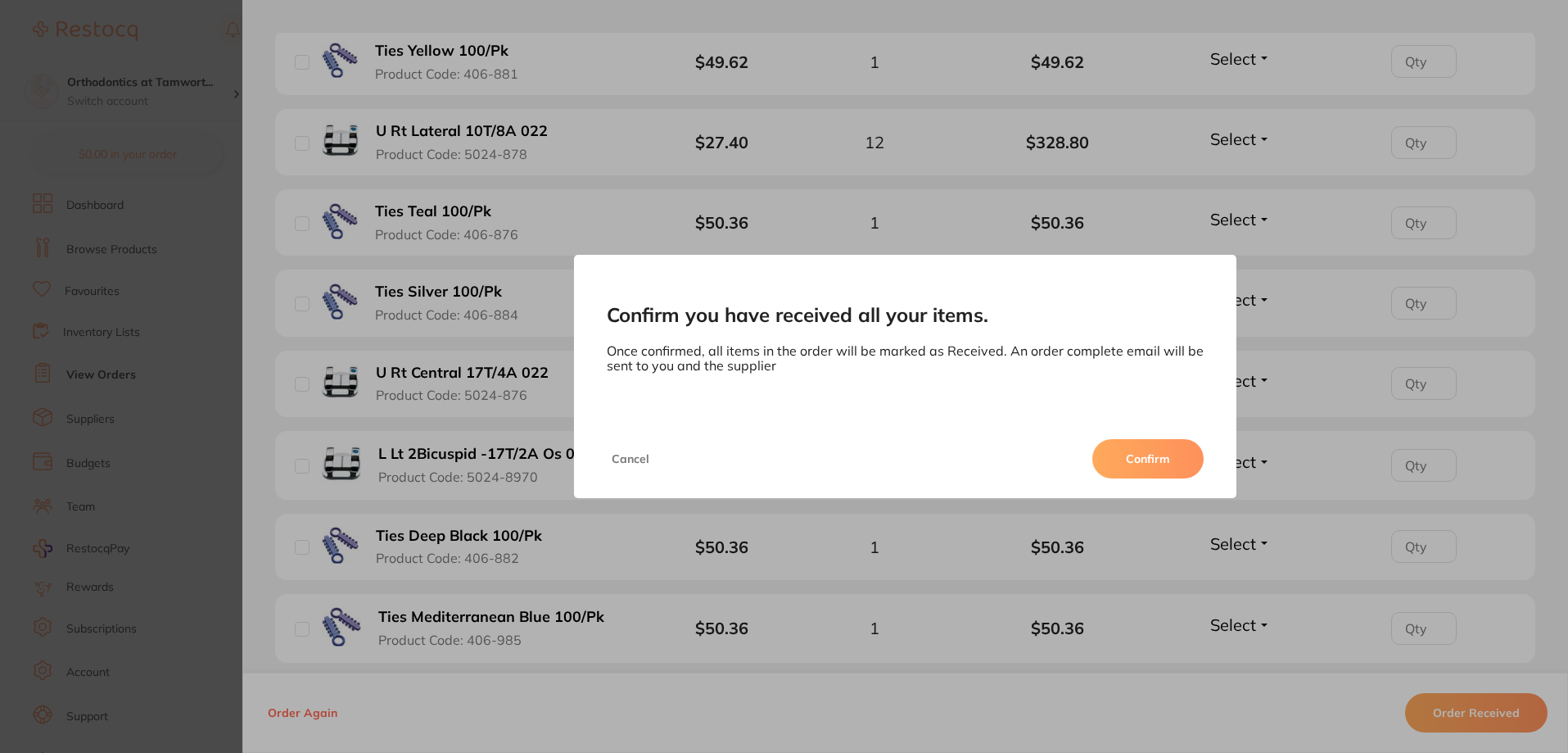
click at [1105, 438] on div "Cancel Confirm" at bounding box center [906, 459] width 663 height 78
click at [1145, 462] on button "Confirm" at bounding box center [1148, 459] width 112 height 39
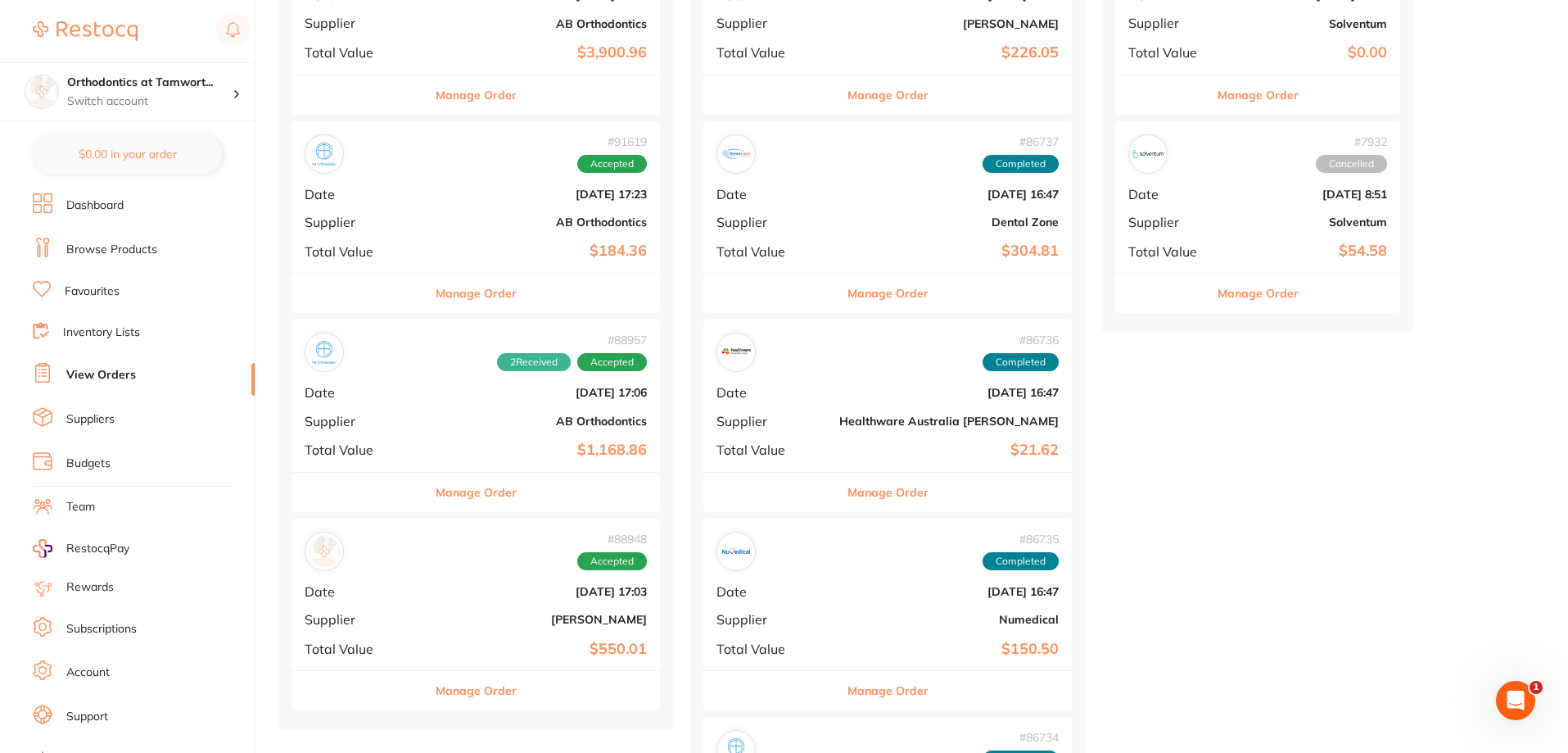
scroll to position [2375, 0]
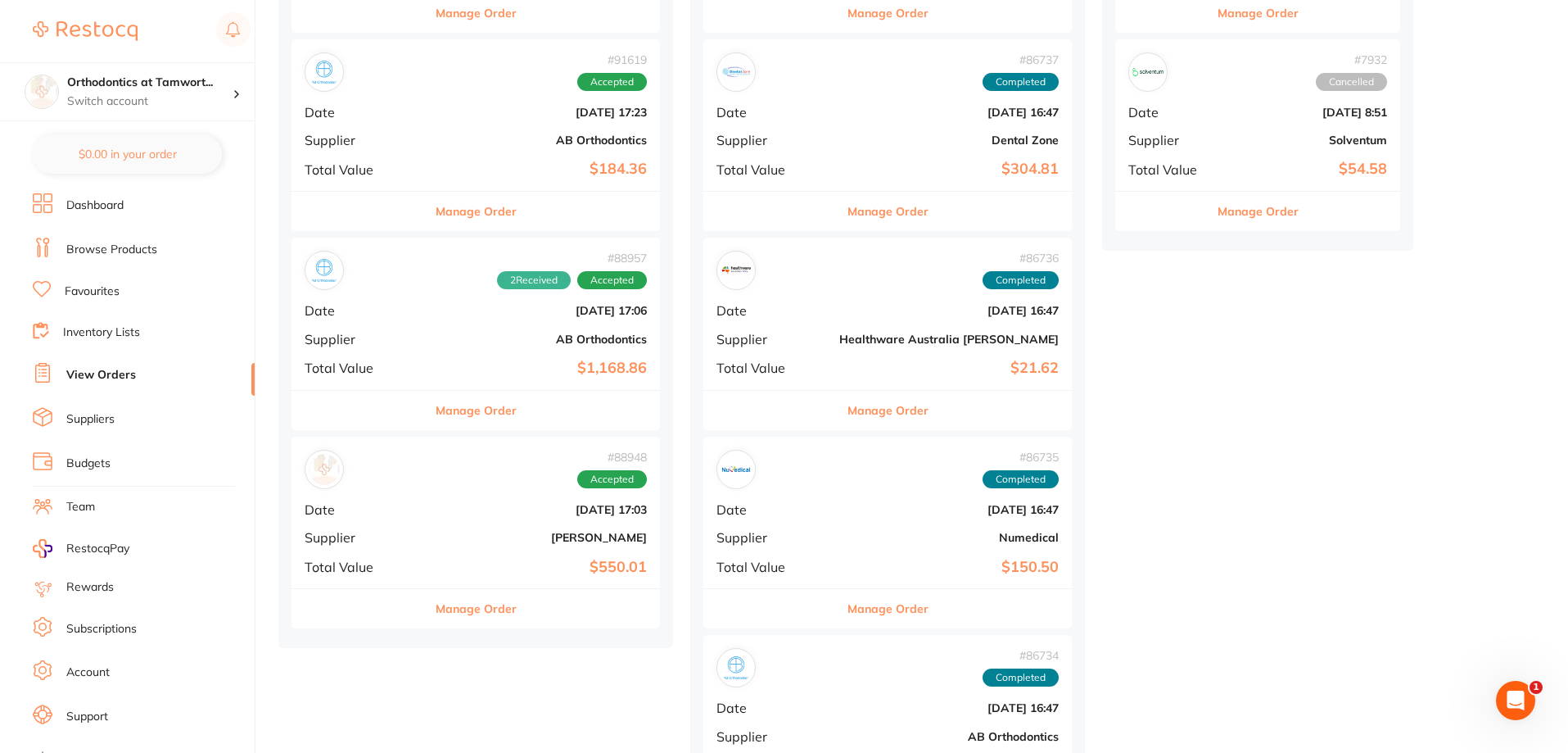
click at [445, 604] on button "Manage Order" at bounding box center [475, 609] width 81 height 39
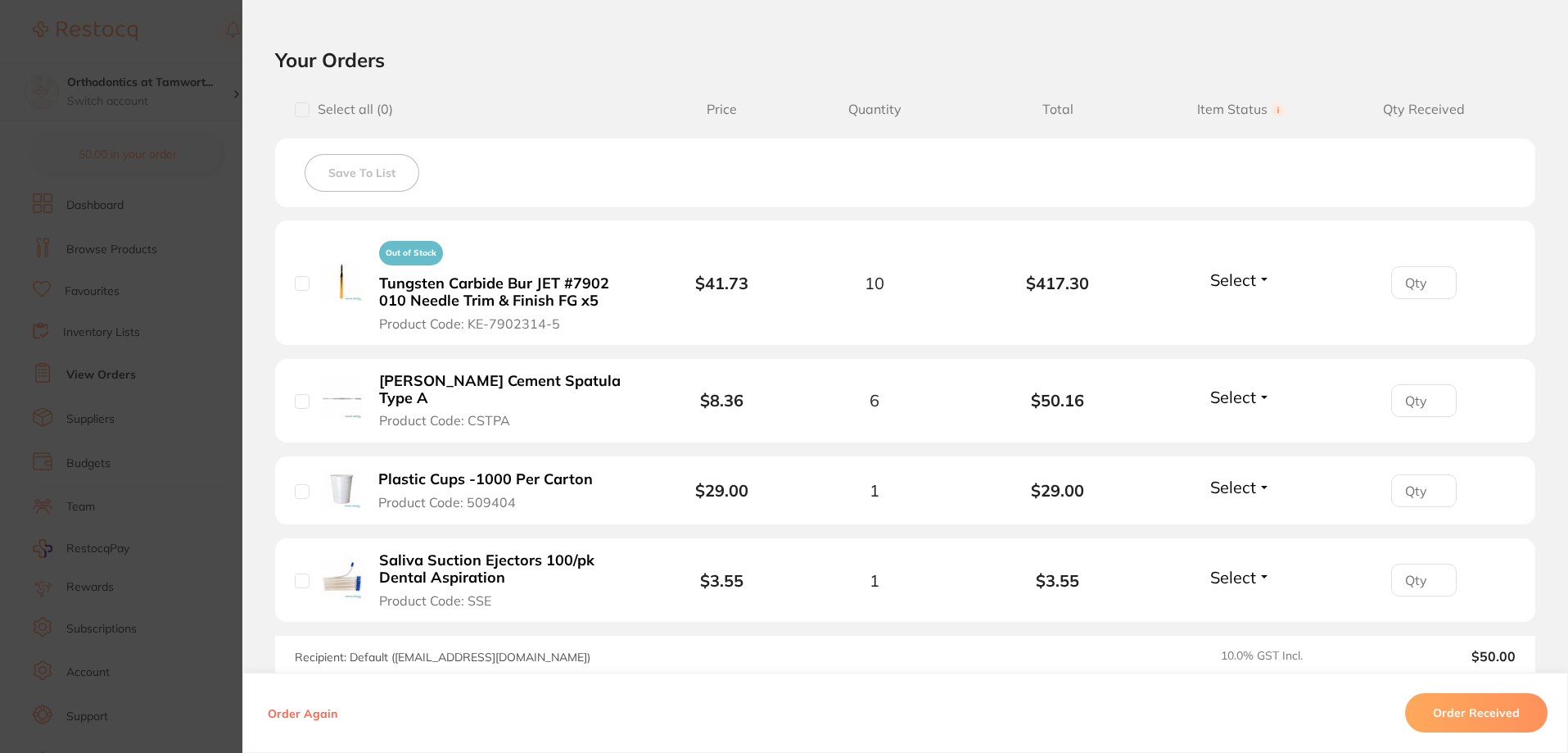
scroll to position [409, 0]
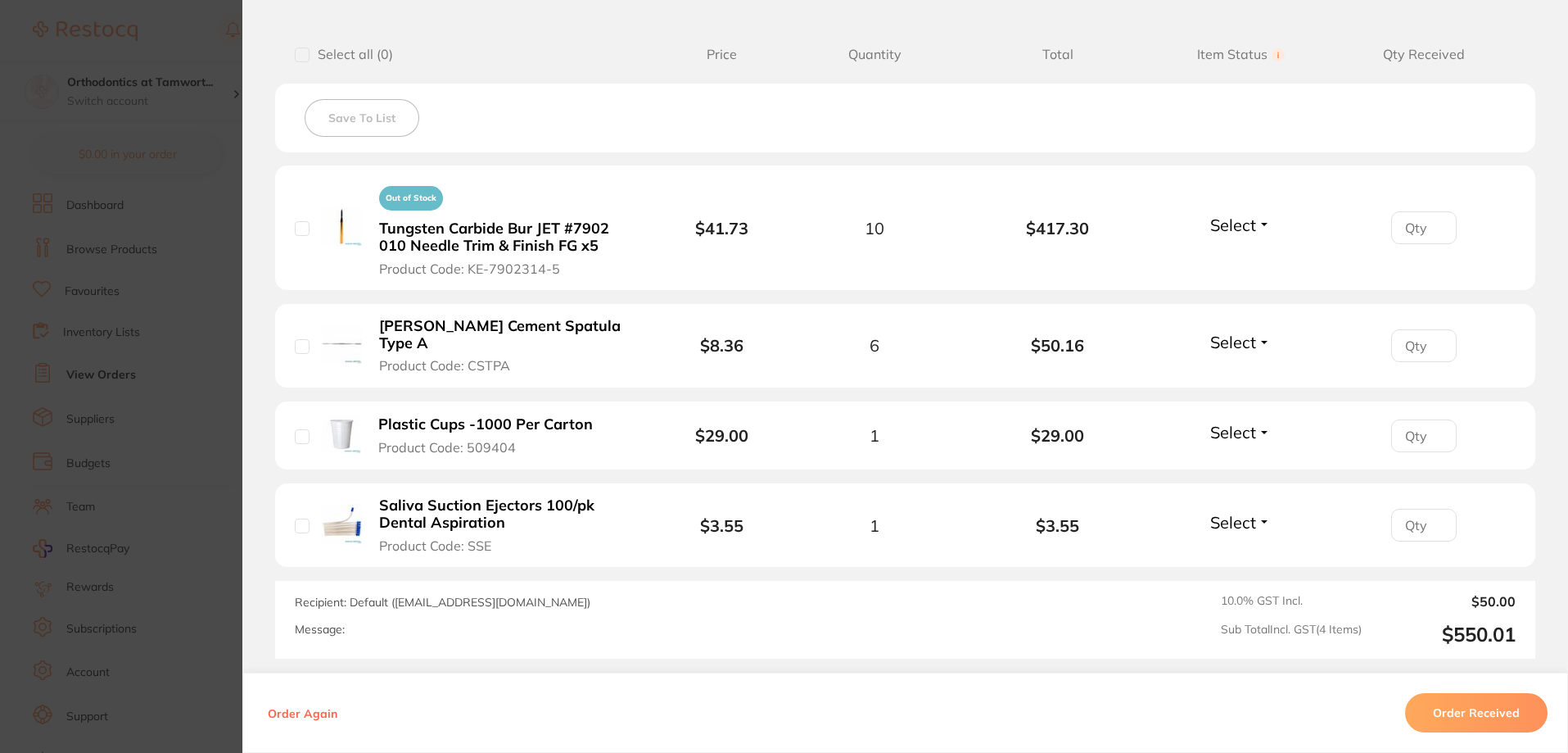
click at [402, 326] on b "[PERSON_NAME] Cement Spatula Type A" at bounding box center [506, 335] width 253 height 34
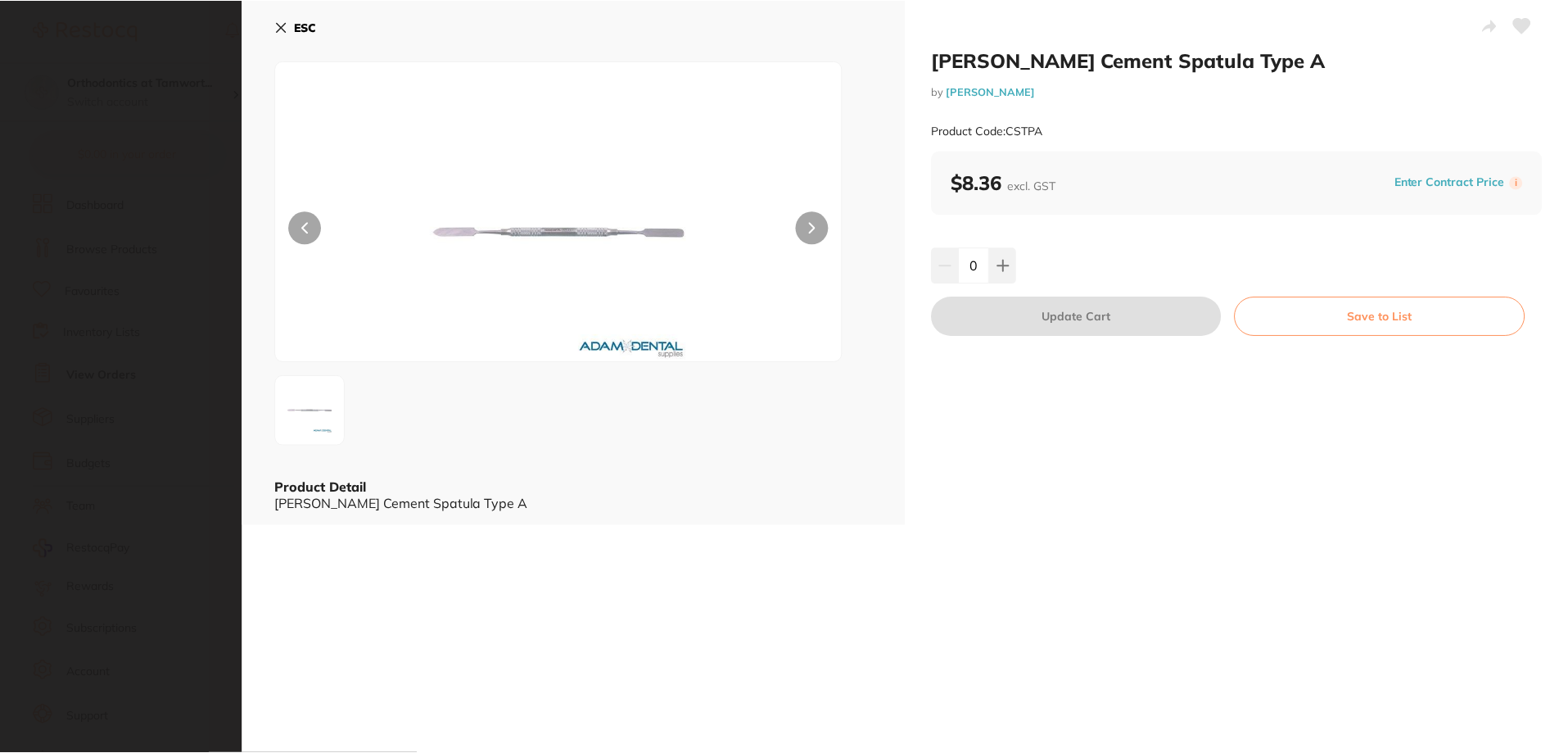
scroll to position [0, 0]
click at [981, 87] on link "[PERSON_NAME]" at bounding box center [993, 91] width 89 height 13
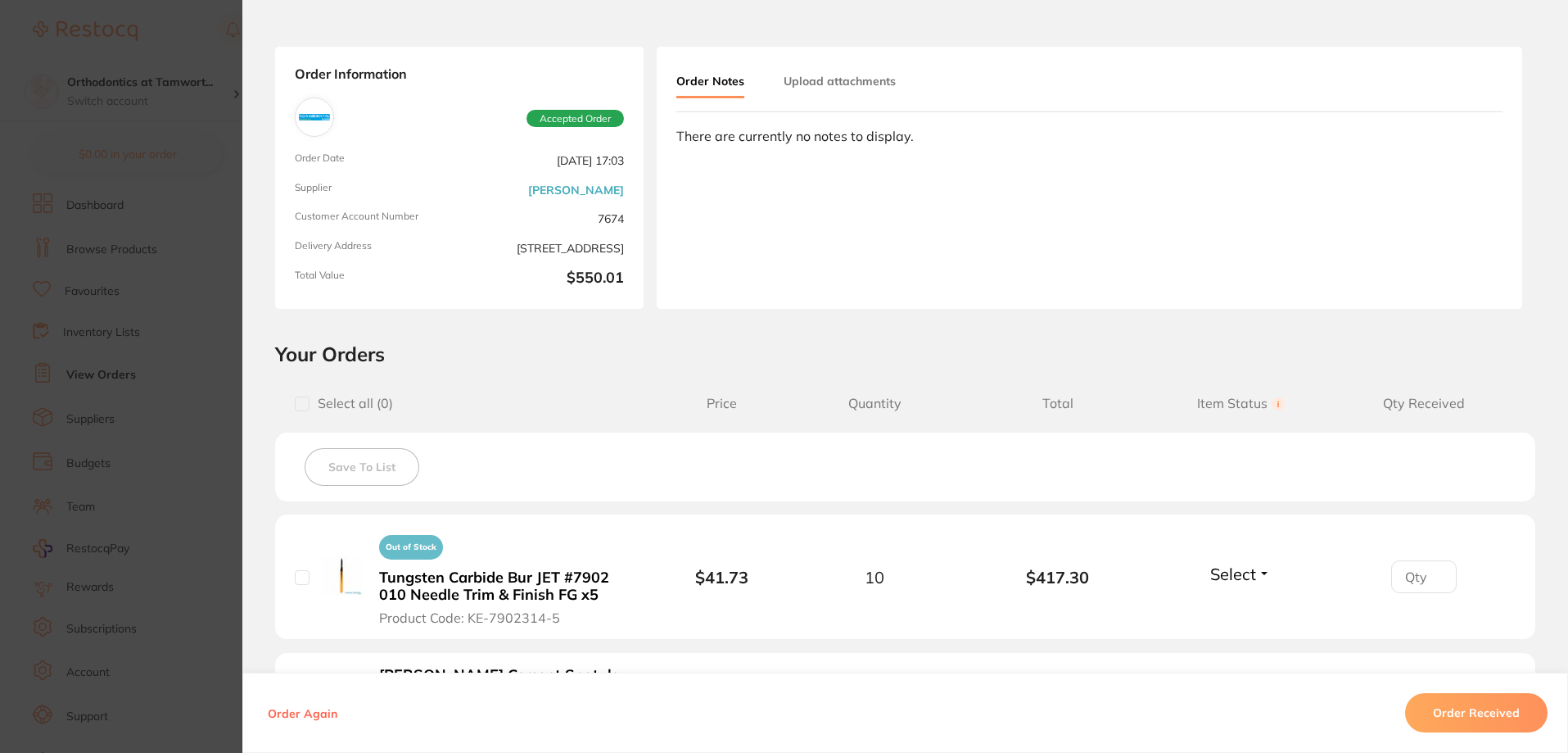
scroll to position [164, 0]
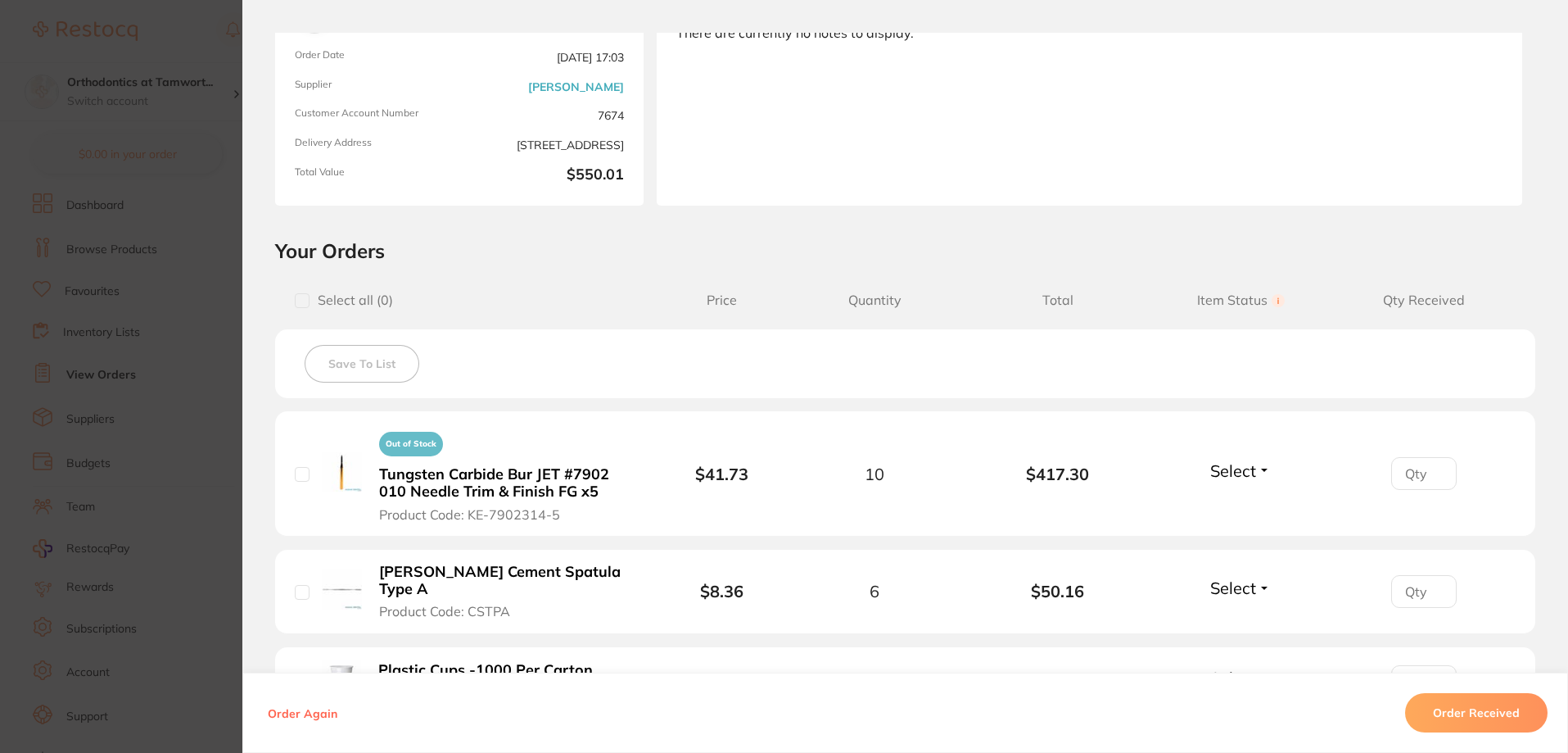
click at [206, 286] on section "Order ID: Restocq- 88948 Order Information Accepted Order Order Date [DATE] 17:…" at bounding box center [784, 376] width 1568 height 753
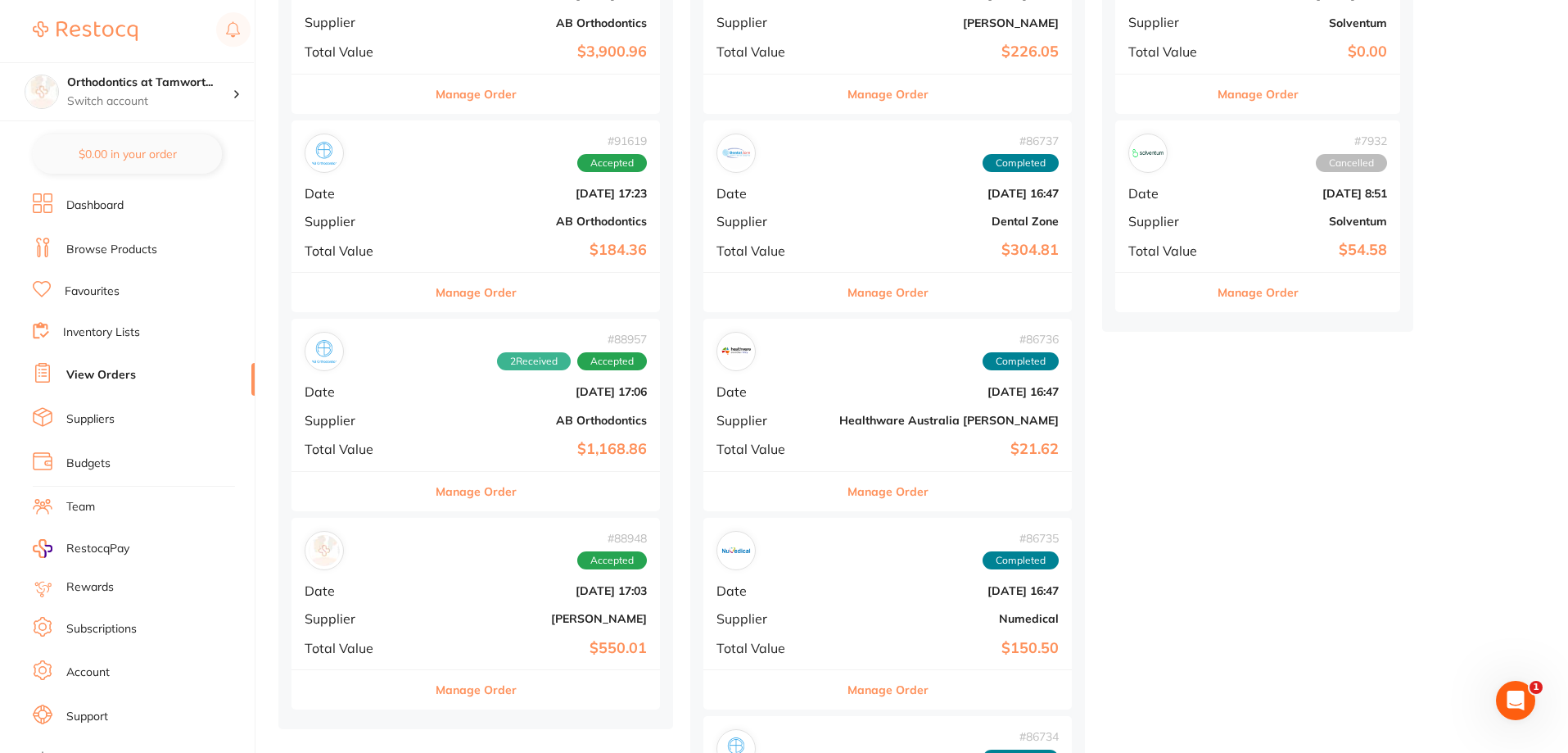
scroll to position [2293, 0]
click at [444, 497] on button "Manage Order" at bounding box center [475, 492] width 81 height 39
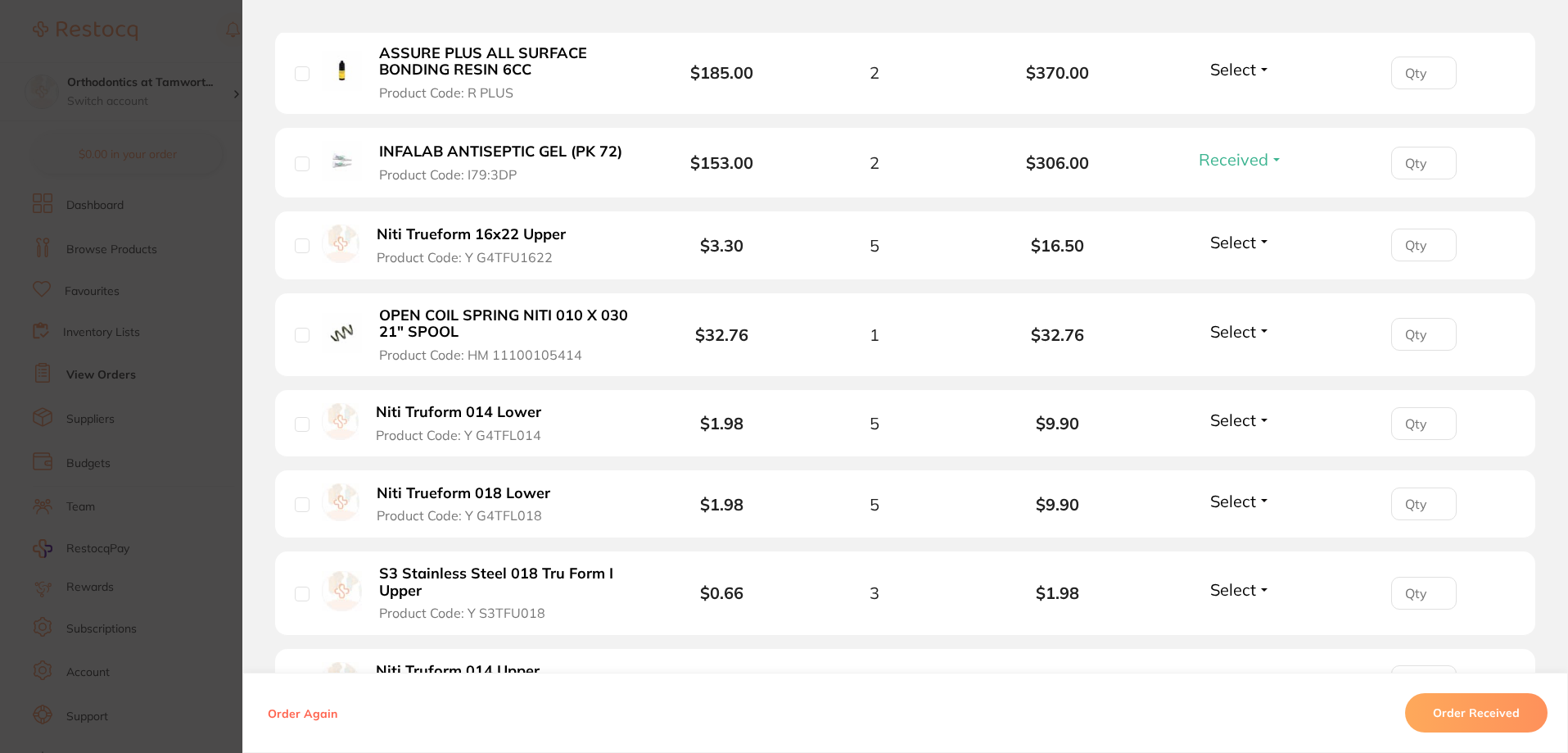
scroll to position [395, 0]
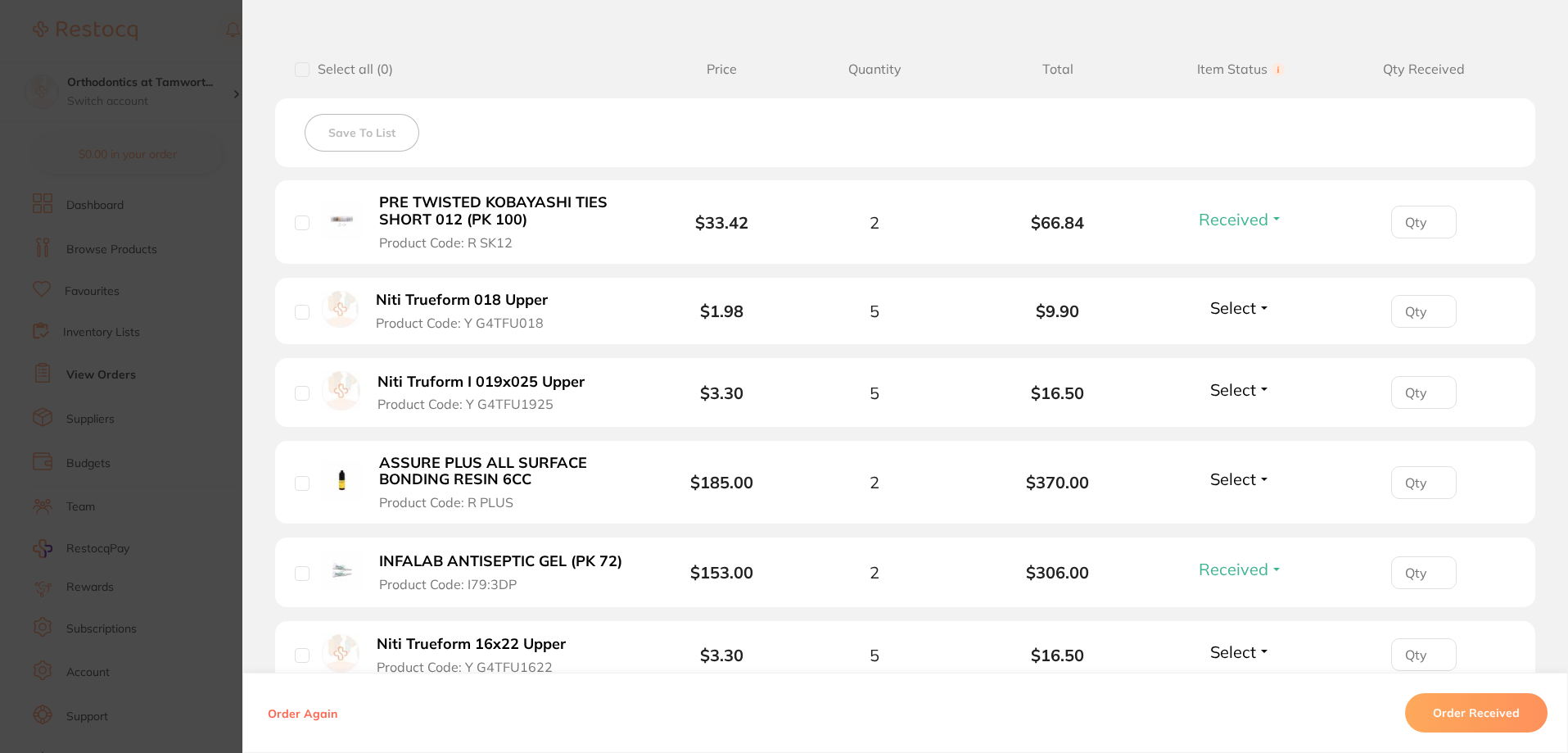
click at [1438, 727] on button "Order Received" at bounding box center [1476, 712] width 143 height 39
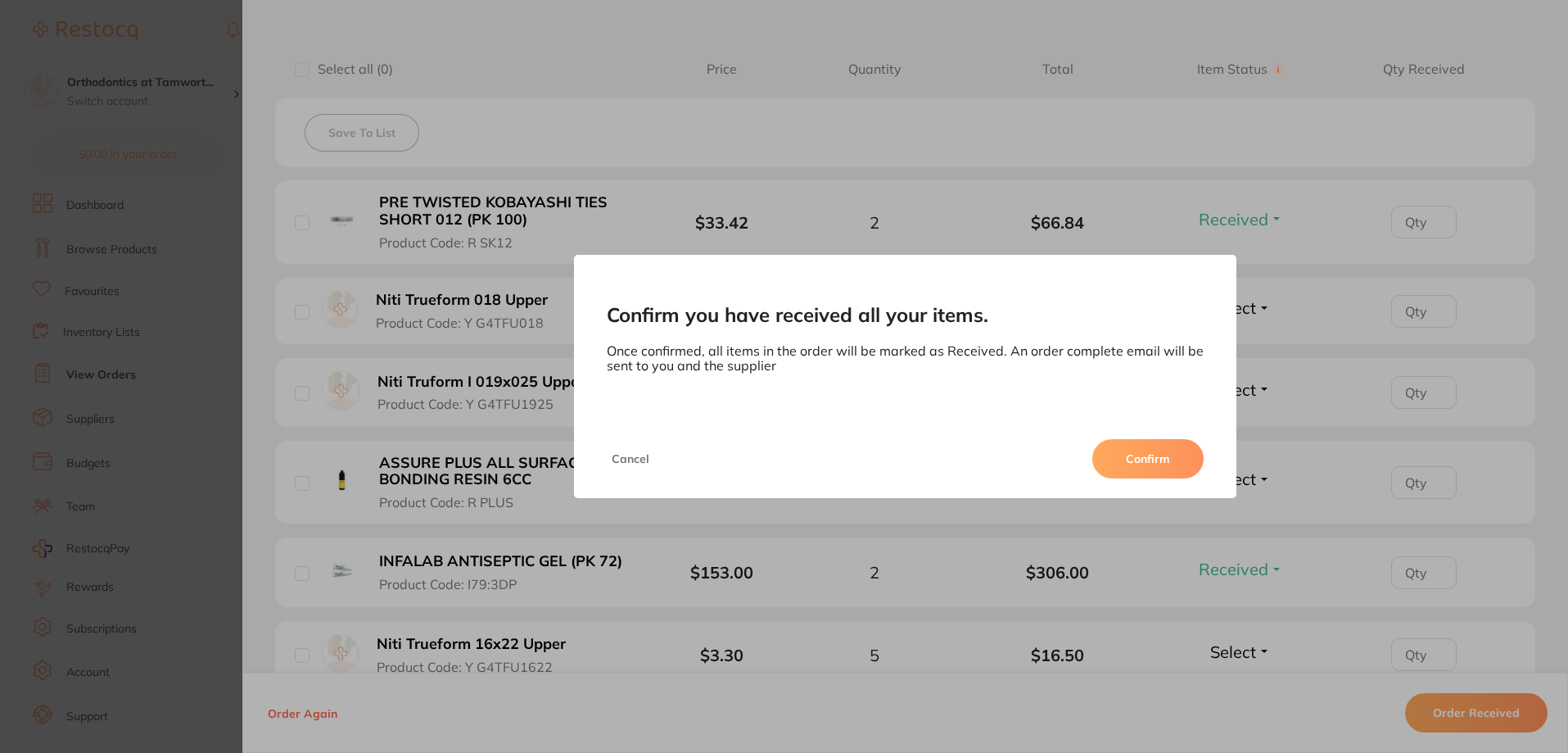
click at [1144, 463] on button "Confirm" at bounding box center [1148, 459] width 112 height 39
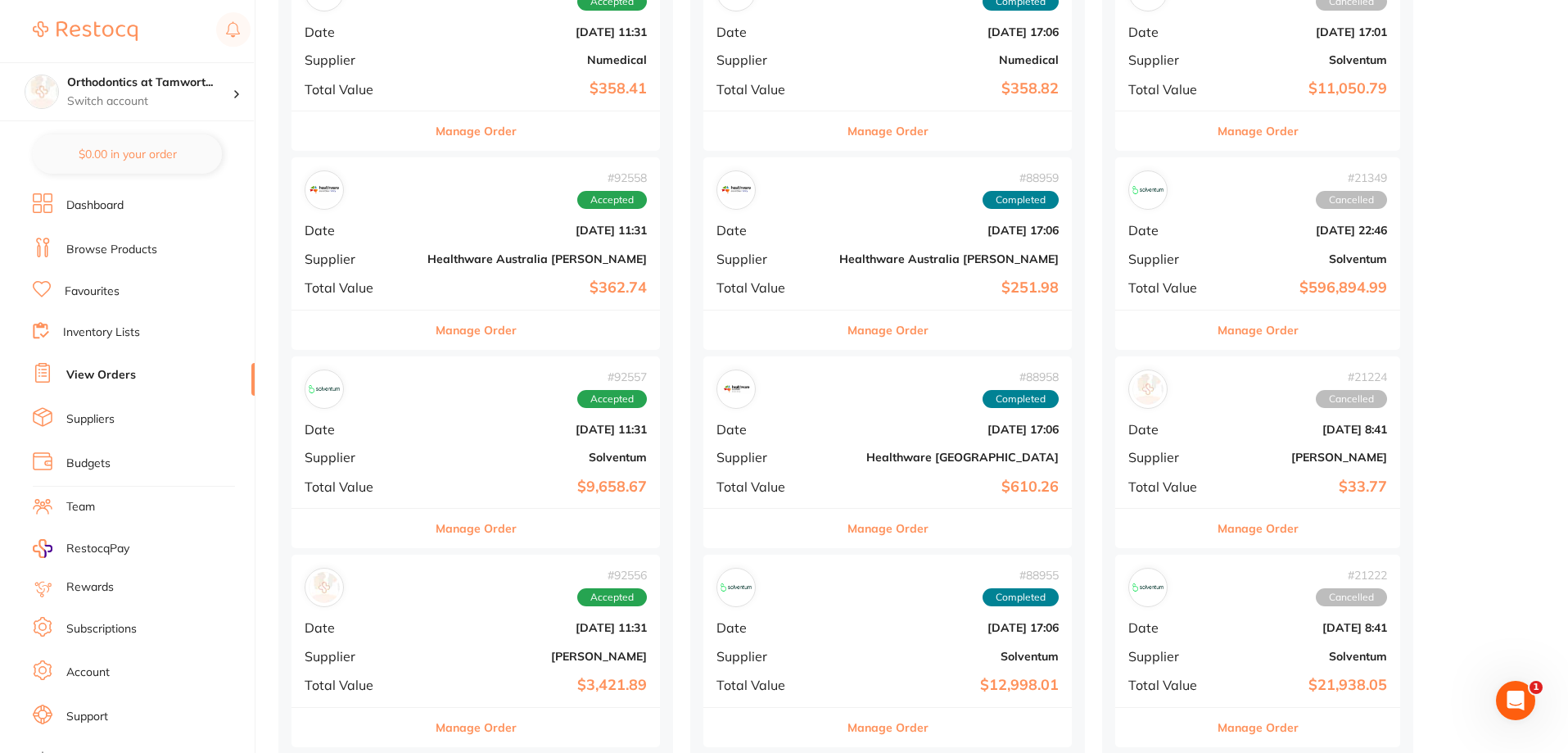
scroll to position [1146, 0]
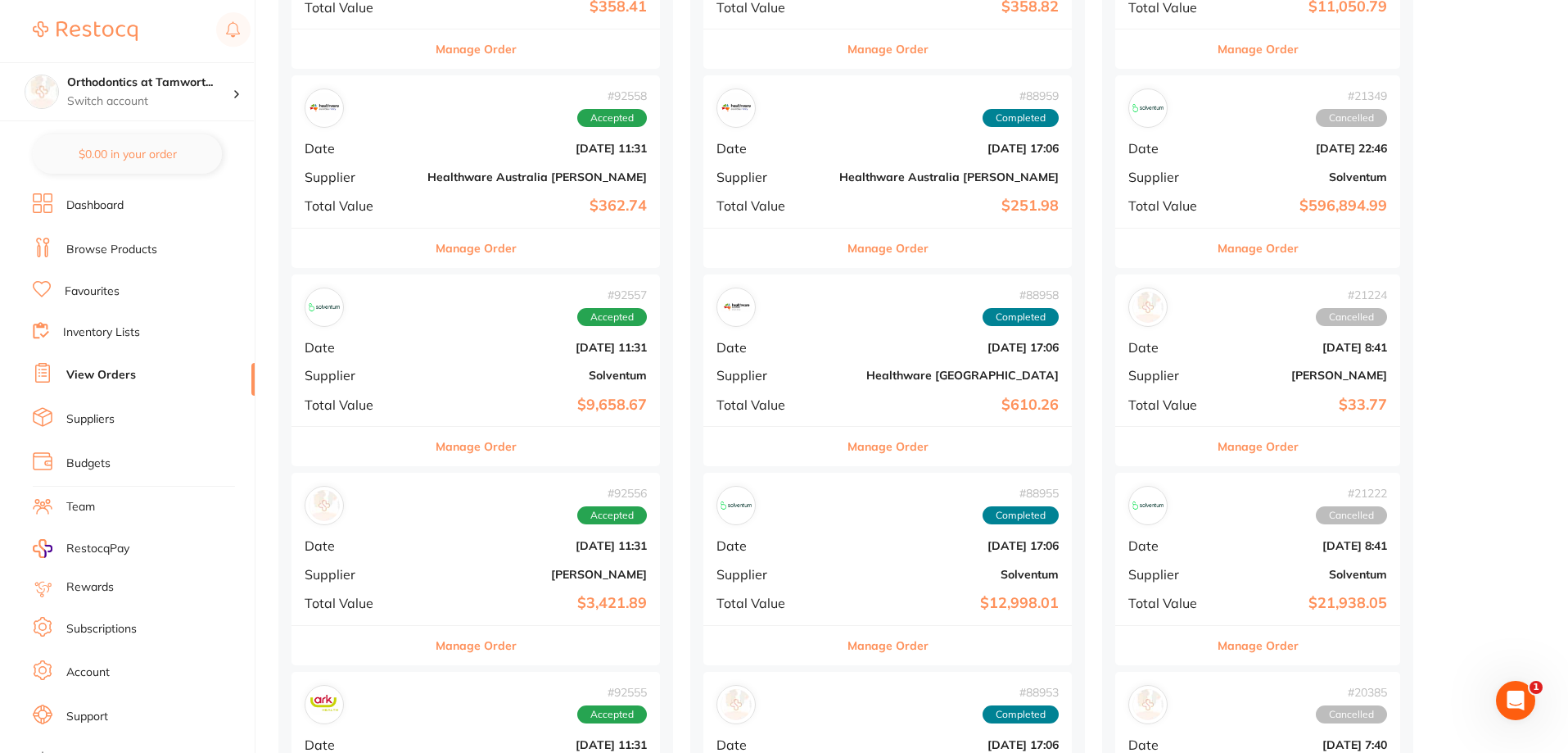
click at [452, 454] on button "Manage Order" at bounding box center [475, 446] width 81 height 39
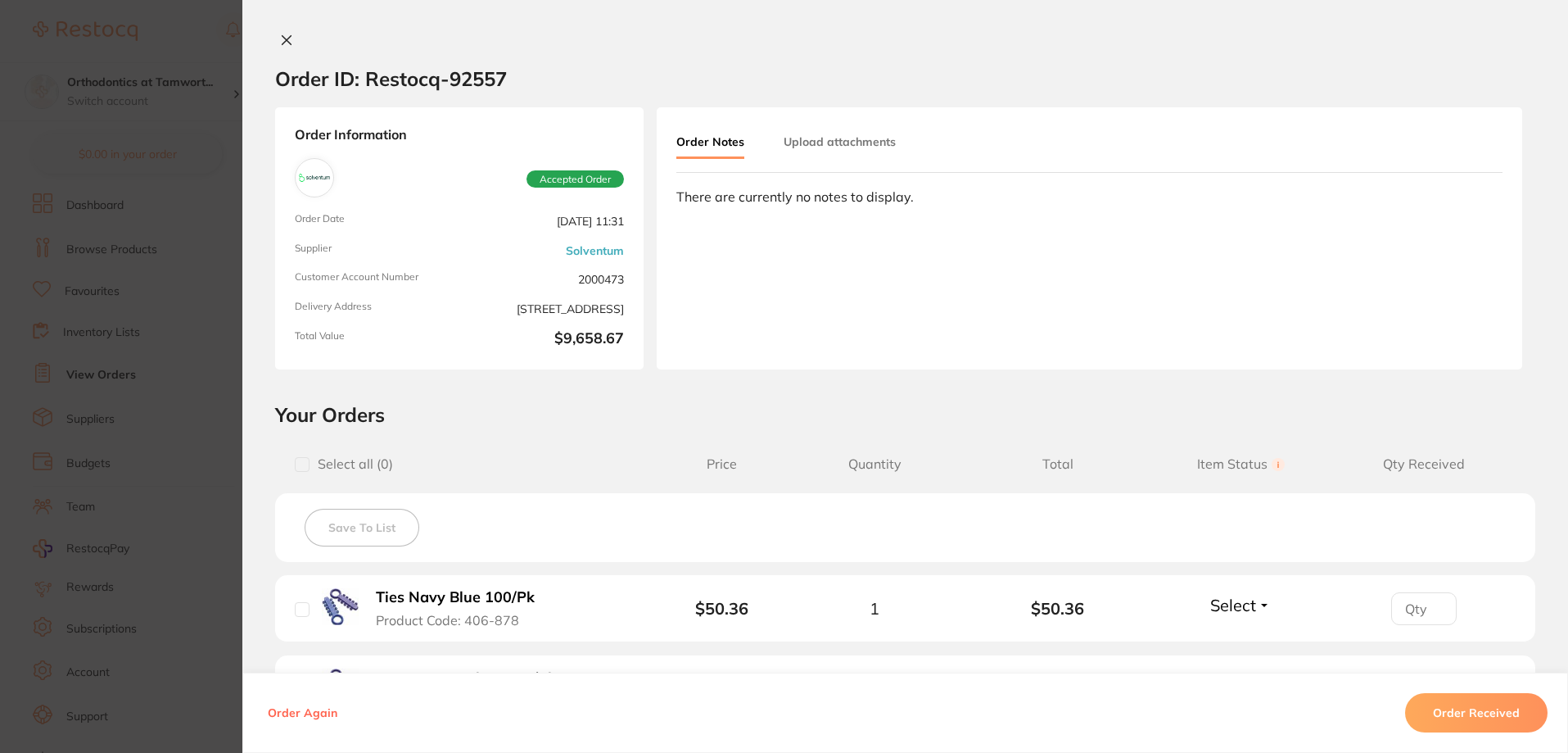
click at [286, 37] on icon at bounding box center [287, 41] width 9 height 9
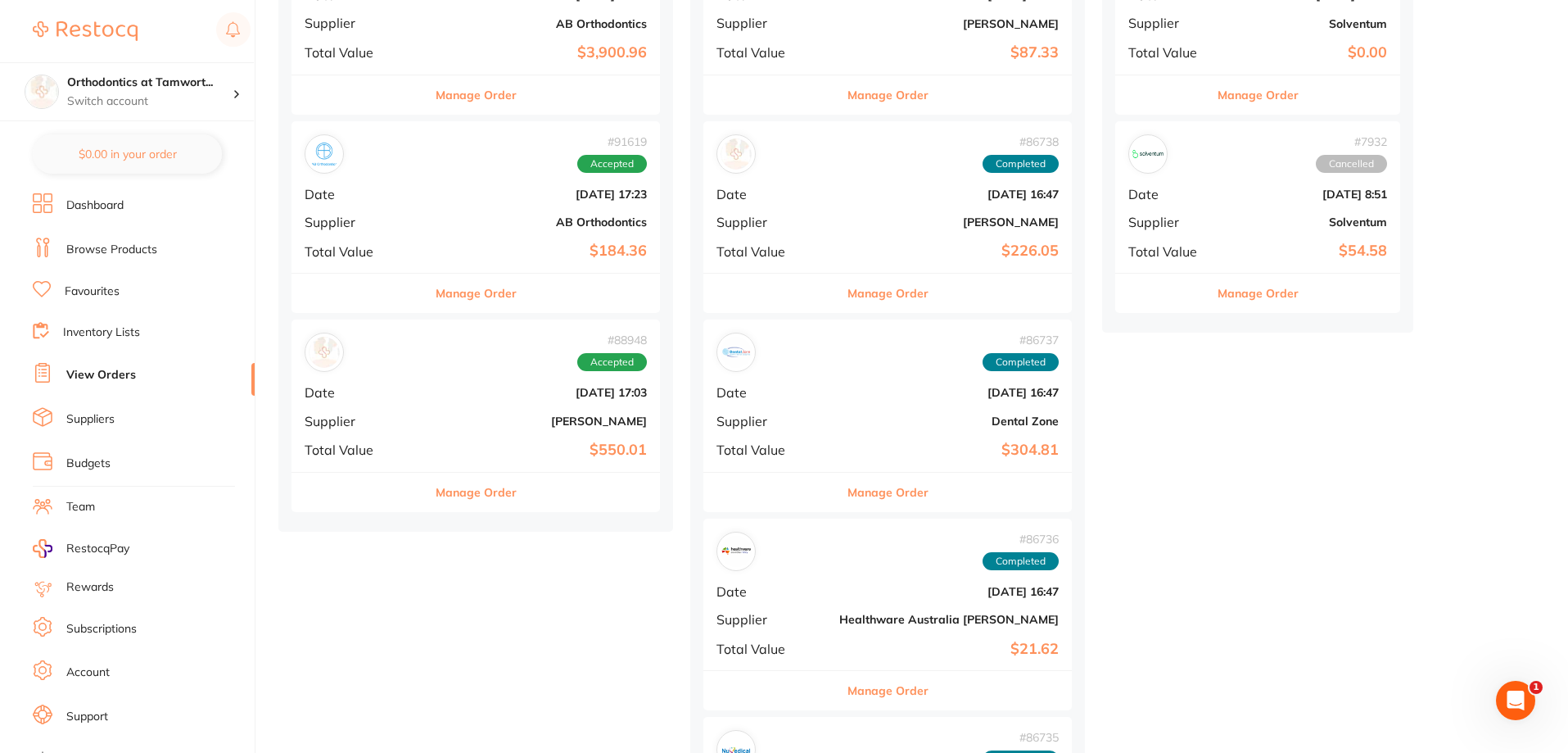
scroll to position [2457, 0]
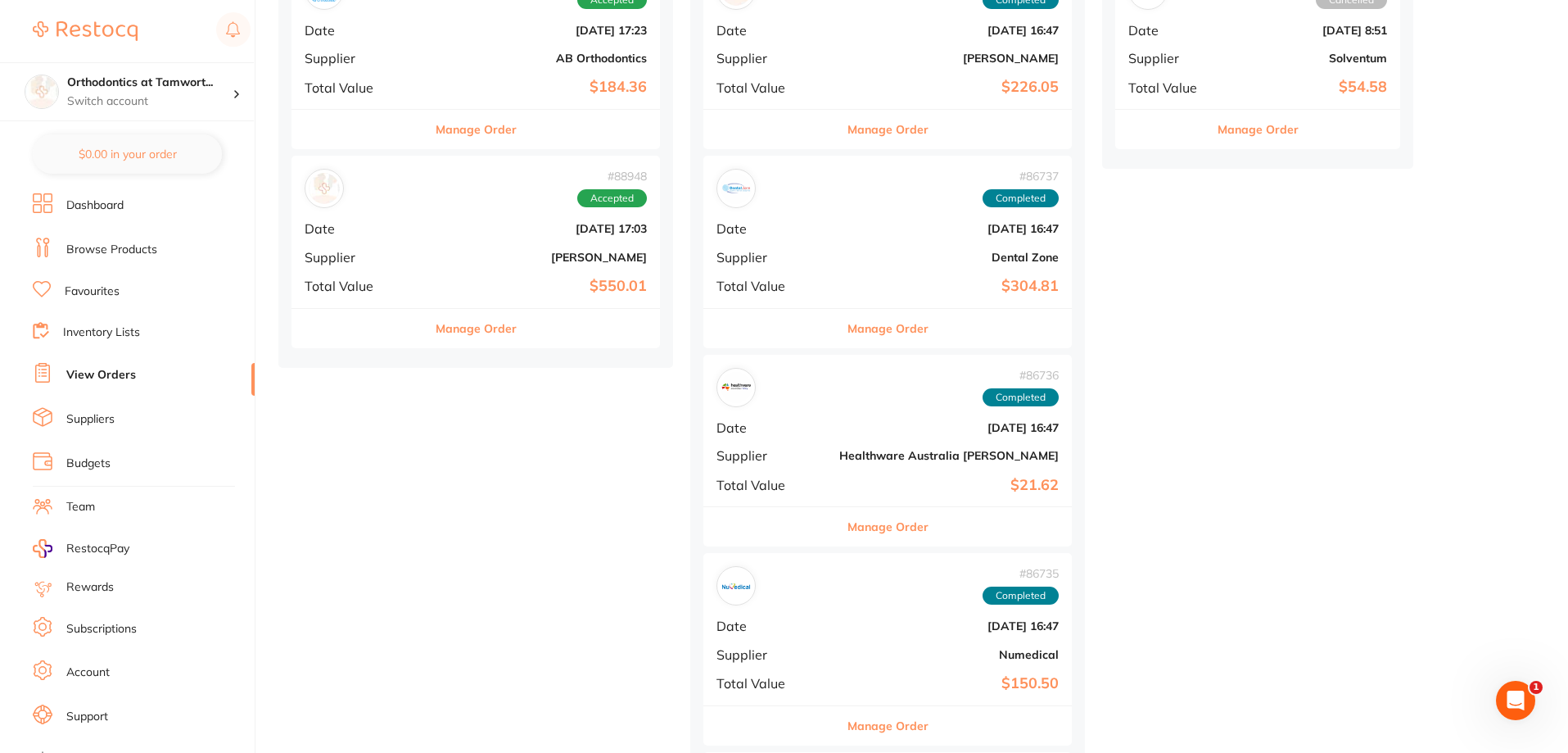
click at [435, 332] on button "Manage Order" at bounding box center [475, 328] width 81 height 39
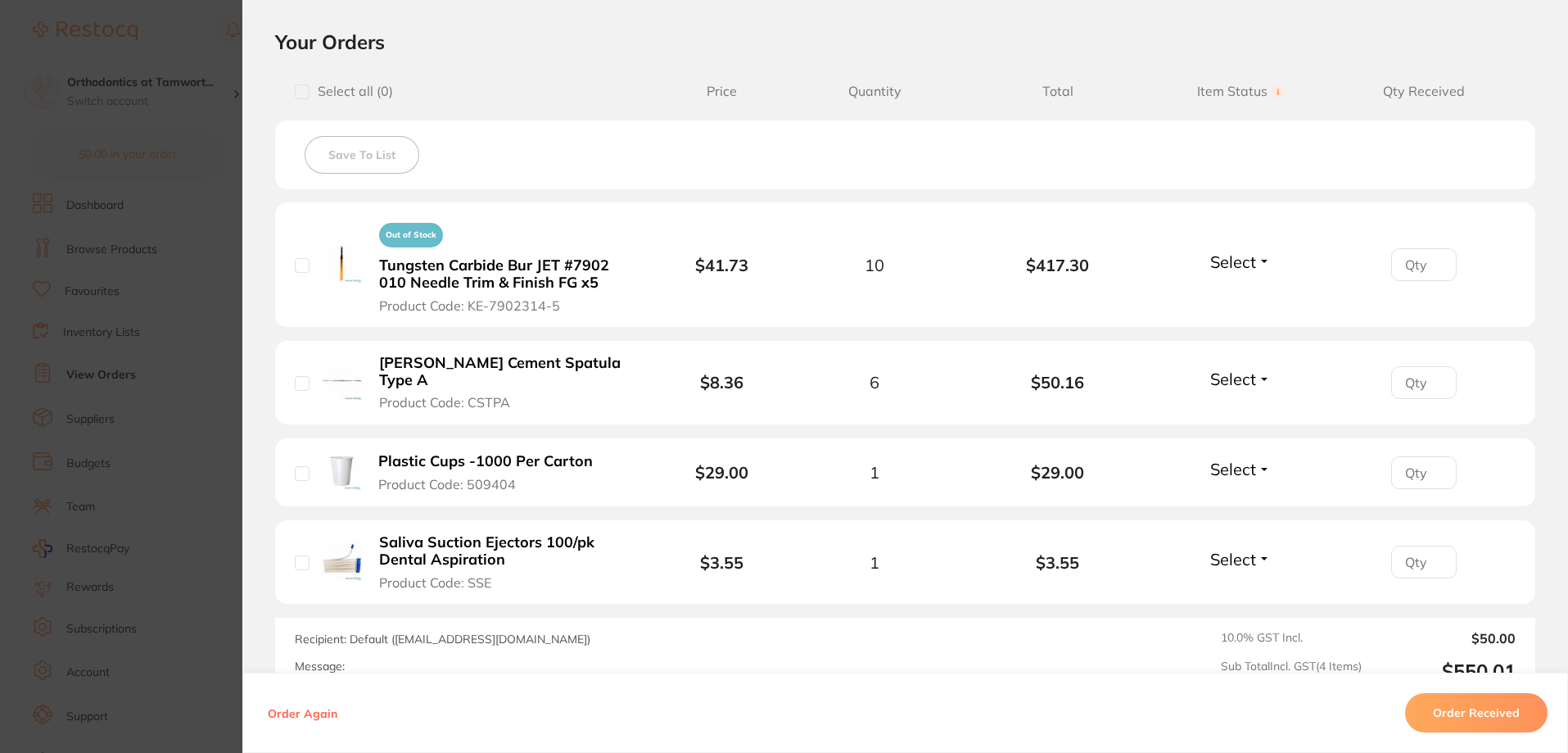
scroll to position [409, 0]
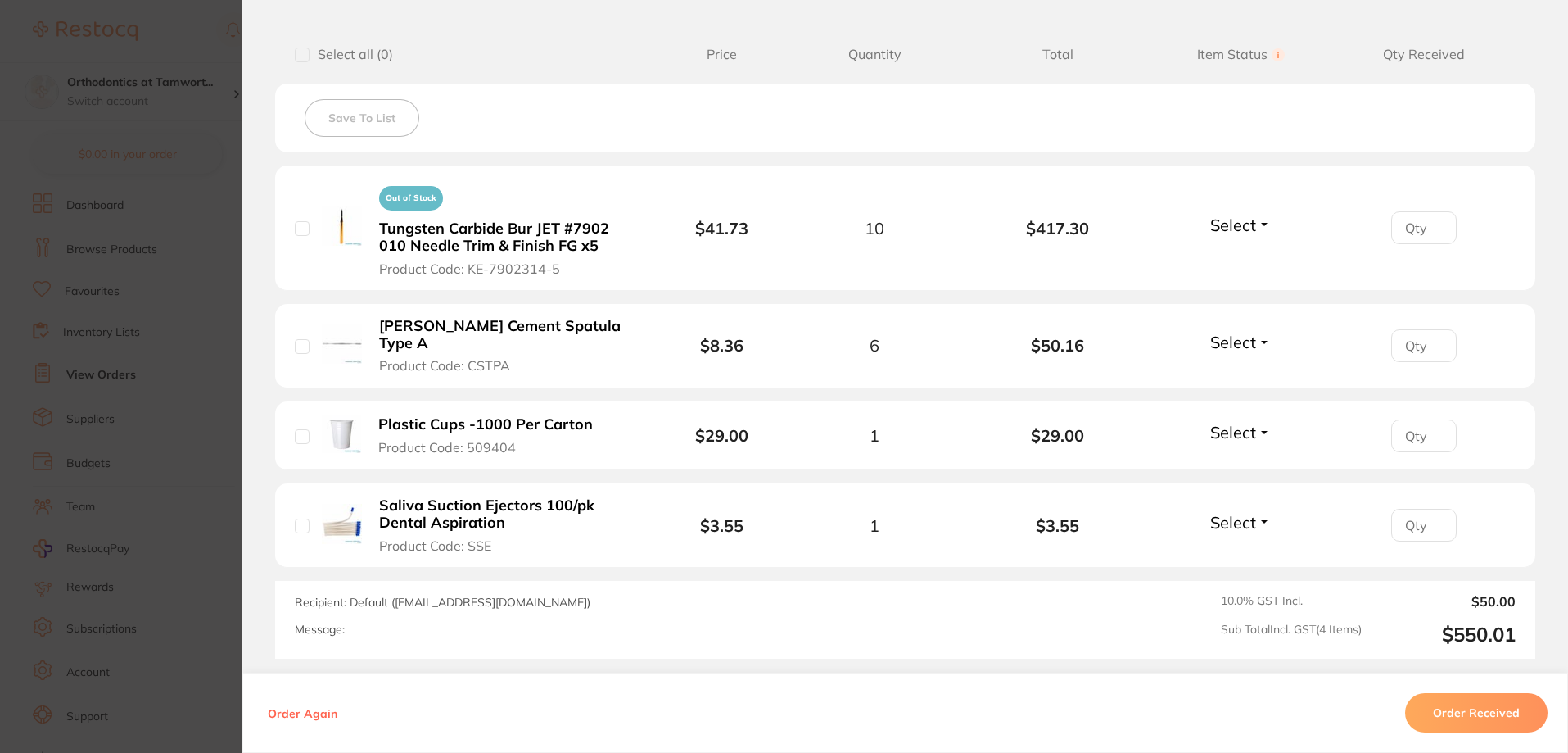
click at [458, 327] on b "[PERSON_NAME] Cement Spatula Type A" at bounding box center [506, 335] width 253 height 34
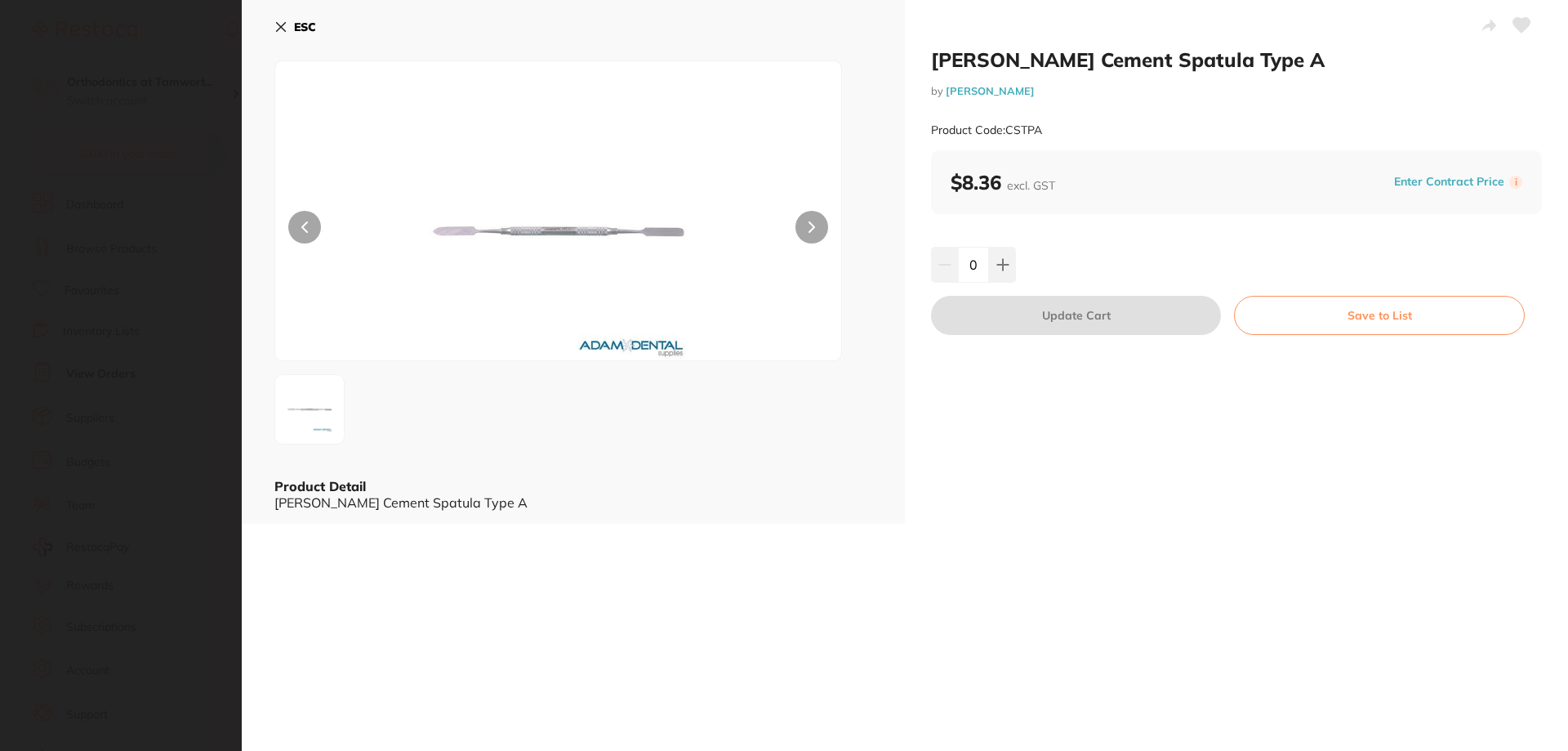
scroll to position [0, 0]
click at [278, 30] on icon at bounding box center [282, 28] width 9 height 9
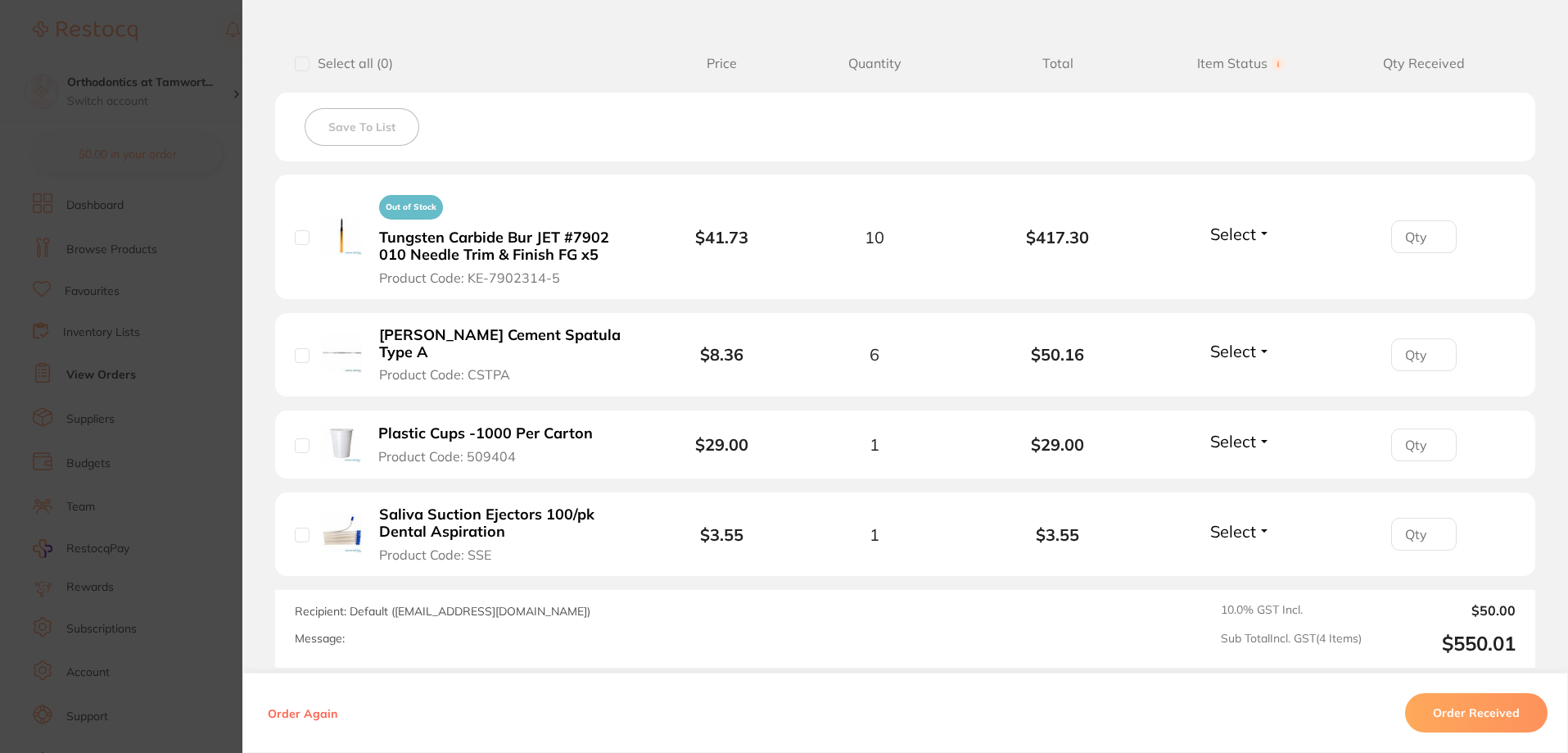
scroll to position [409, 0]
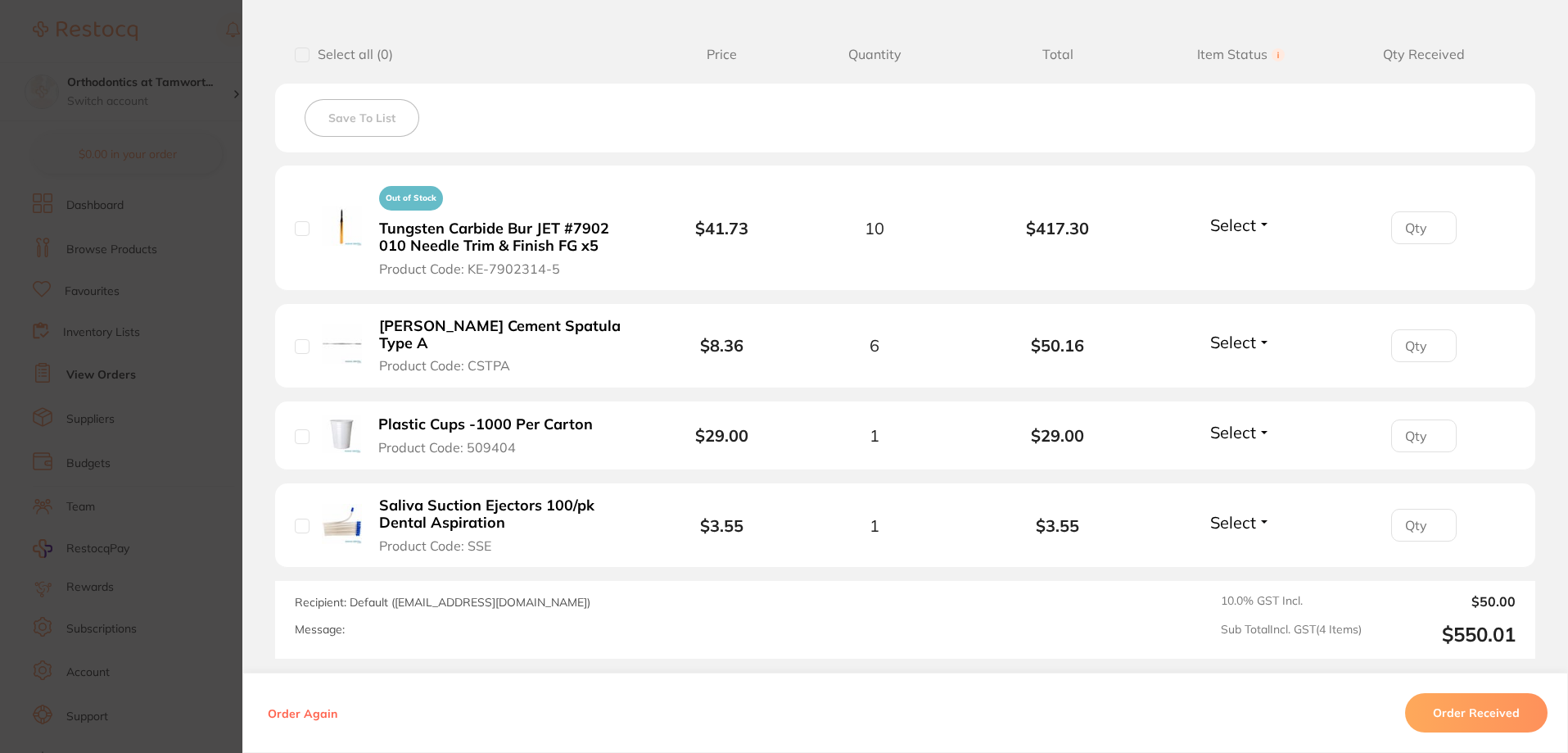
click at [177, 411] on section "Order ID: Restocq- 88948 Order Information Accepted Order Order Date [DATE] 17:…" at bounding box center [784, 376] width 1568 height 753
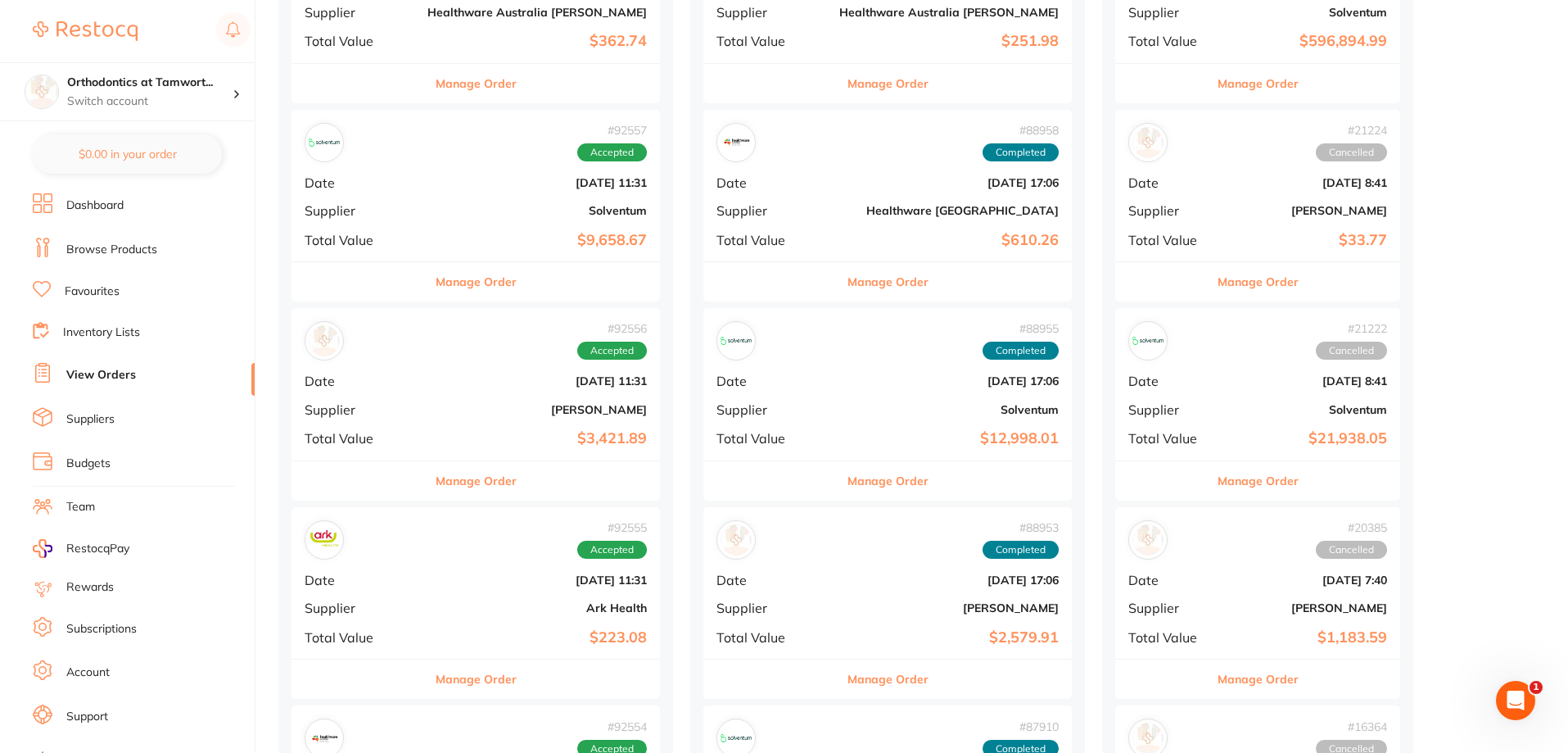
scroll to position [1310, 0]
click at [441, 287] on button "Manage Order" at bounding box center [475, 282] width 81 height 39
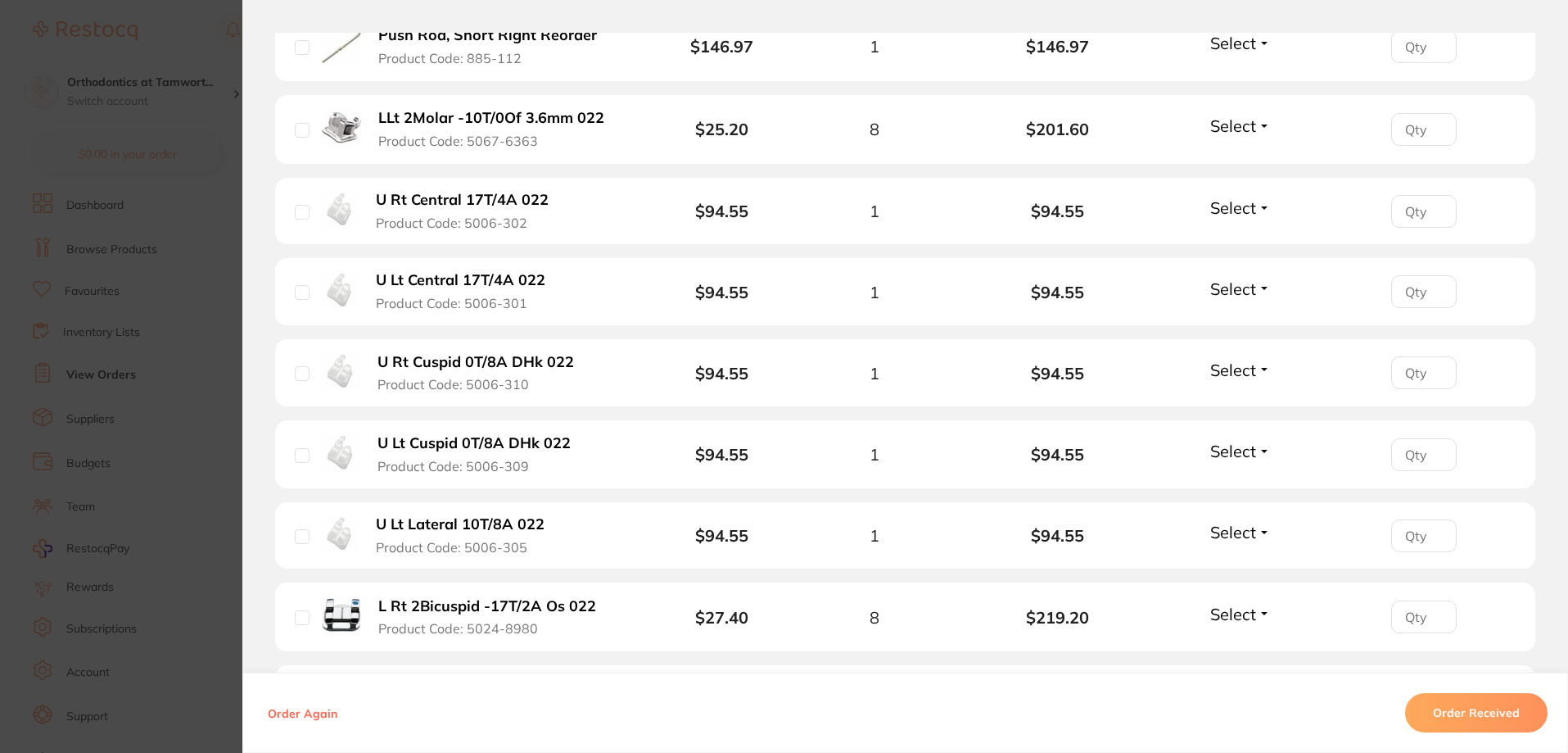
scroll to position [2293, 0]
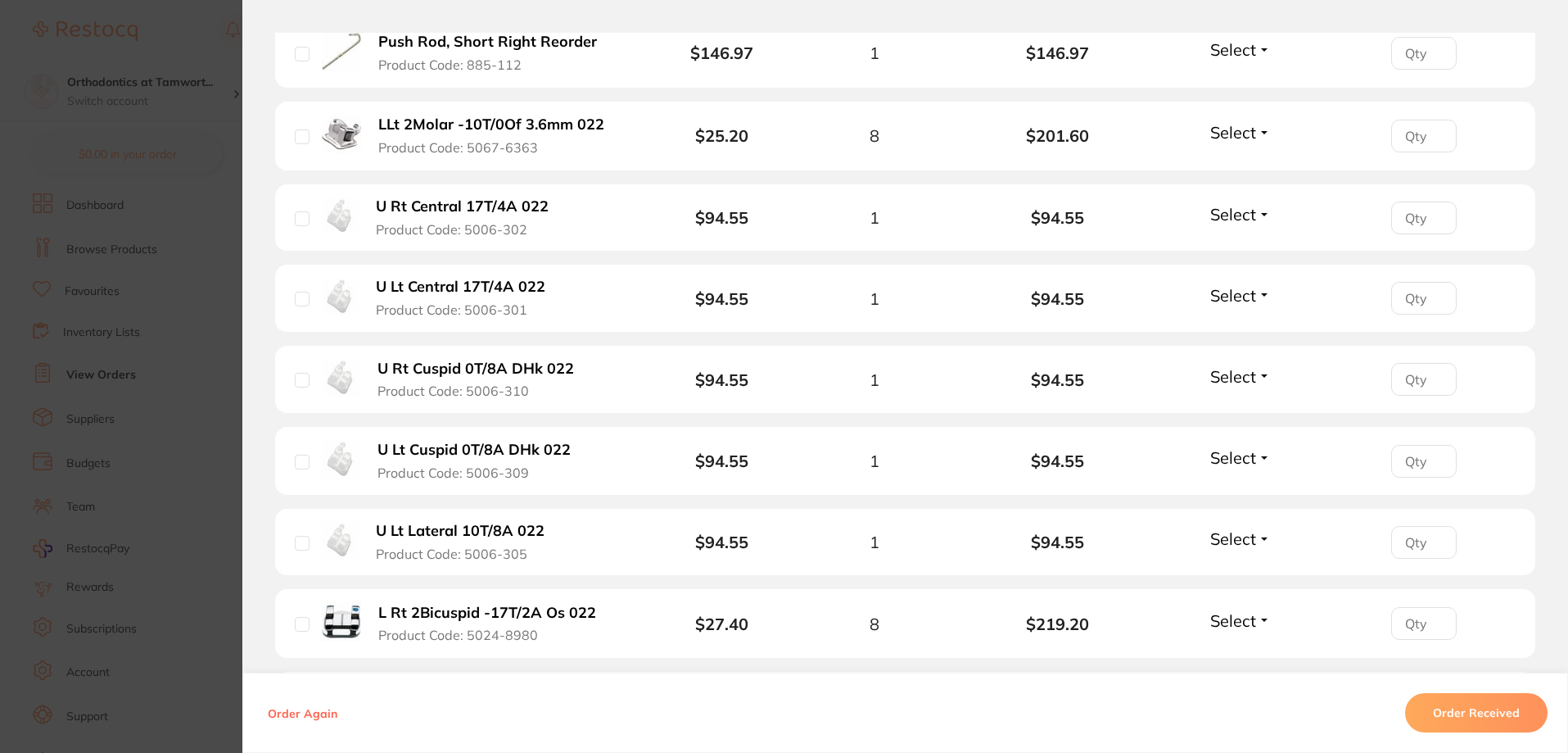
click at [103, 187] on section "Order ID: Restocq- 92557 Order Information Accepted Order Order Date [DATE] 11:…" at bounding box center [784, 376] width 1568 height 753
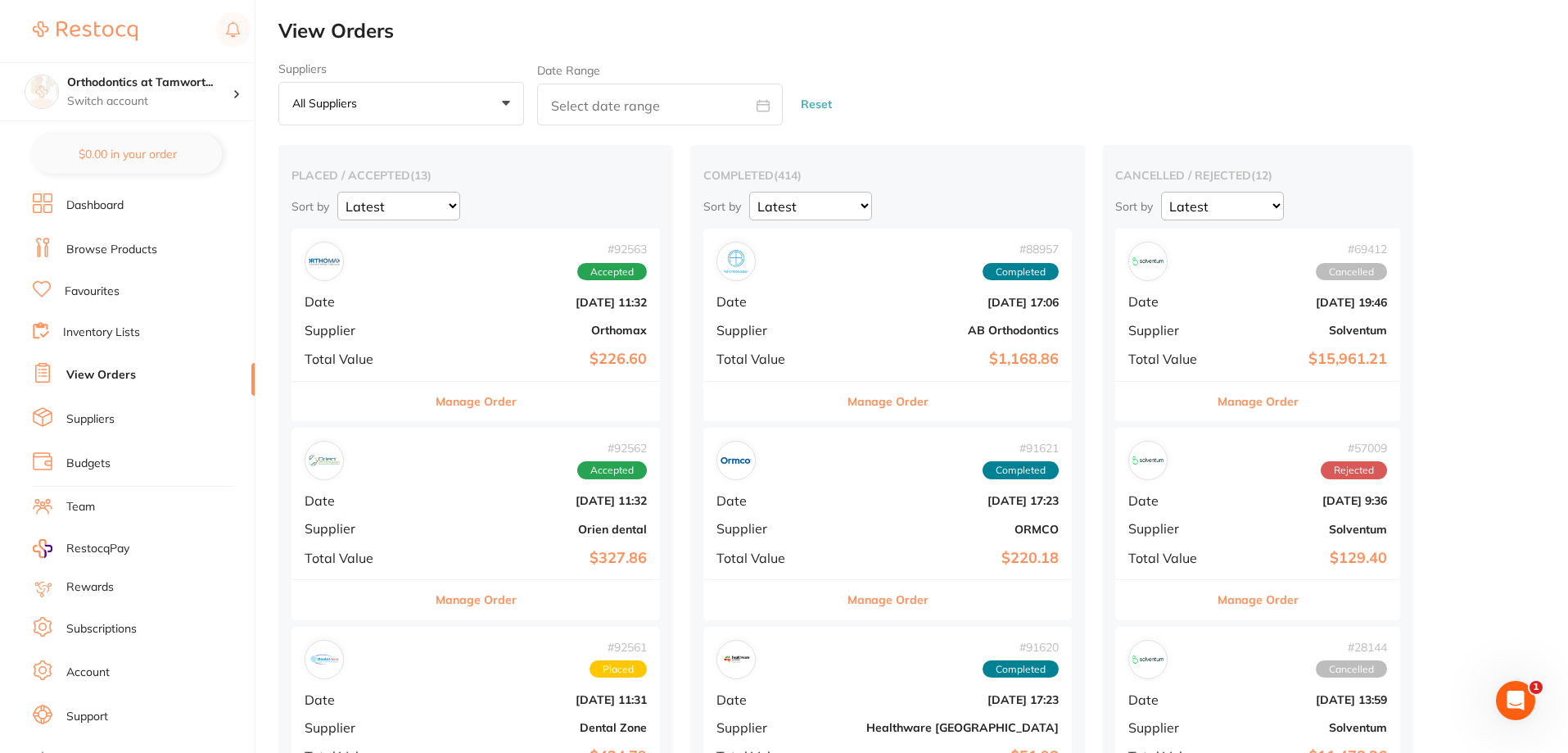
click at [116, 206] on link "Dashboard" at bounding box center [95, 206] width 58 height 17
